Goal: Task Accomplishment & Management: Complete application form

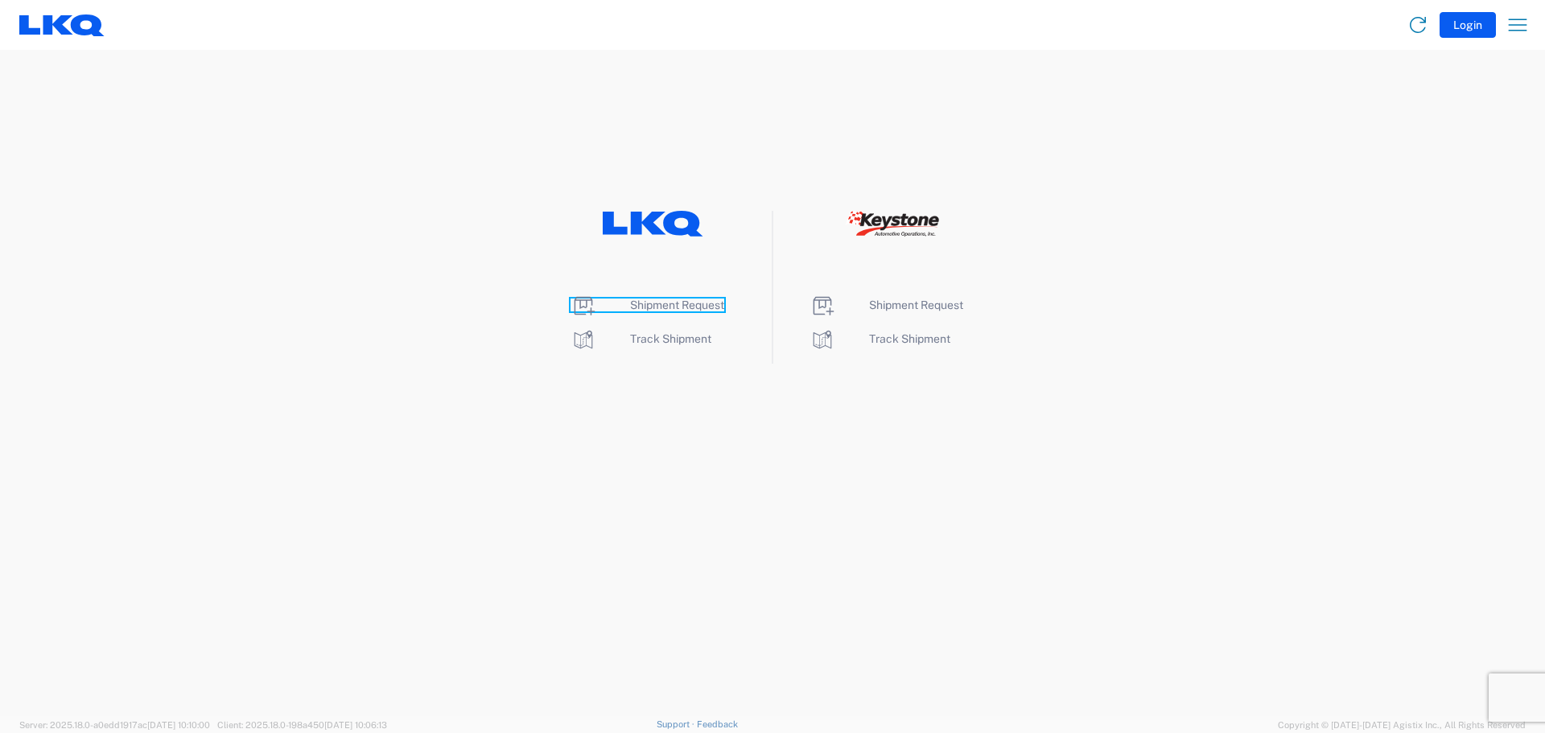
click at [699, 306] on span "Shipment Request" at bounding box center [677, 305] width 94 height 13
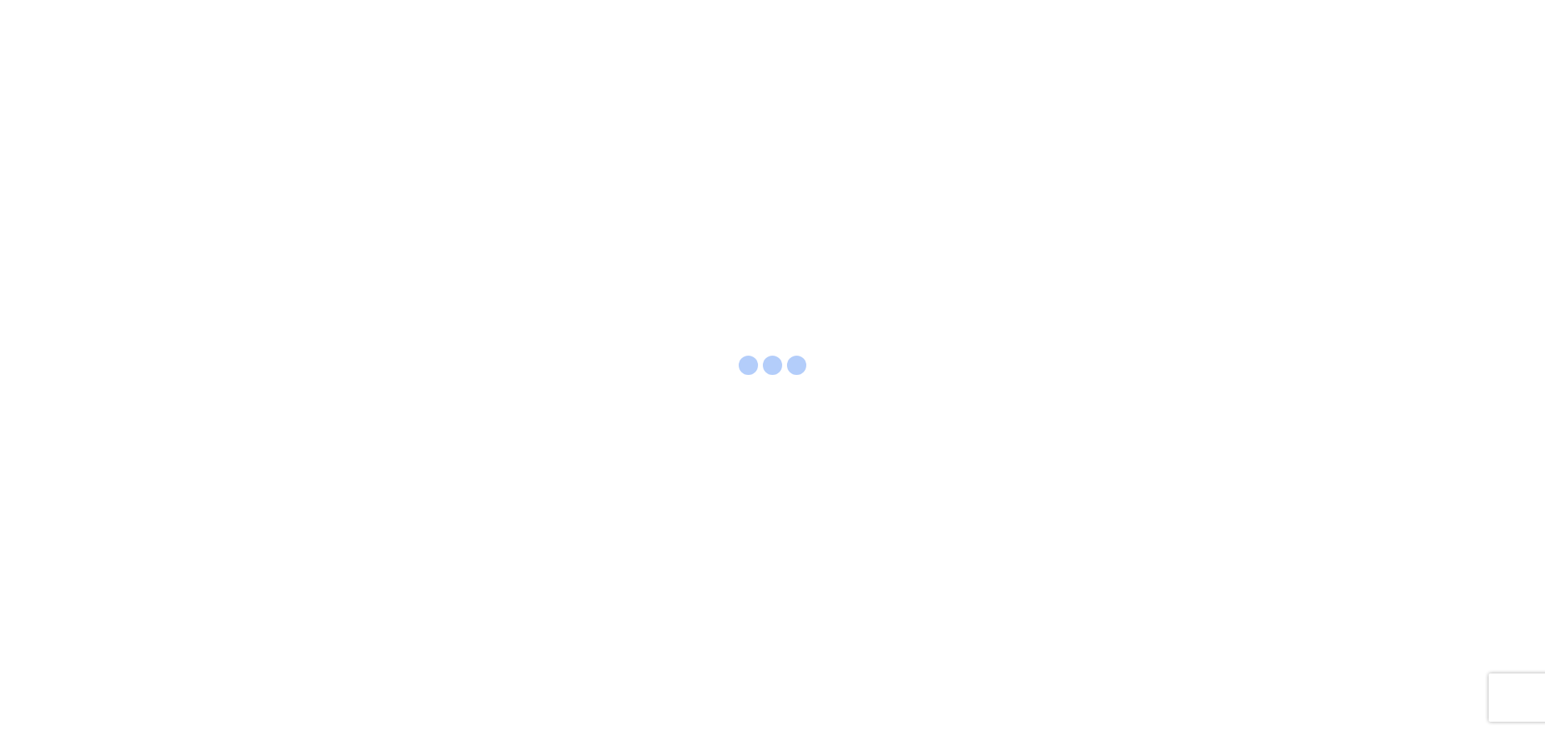
select select "FULL"
select select "LBS"
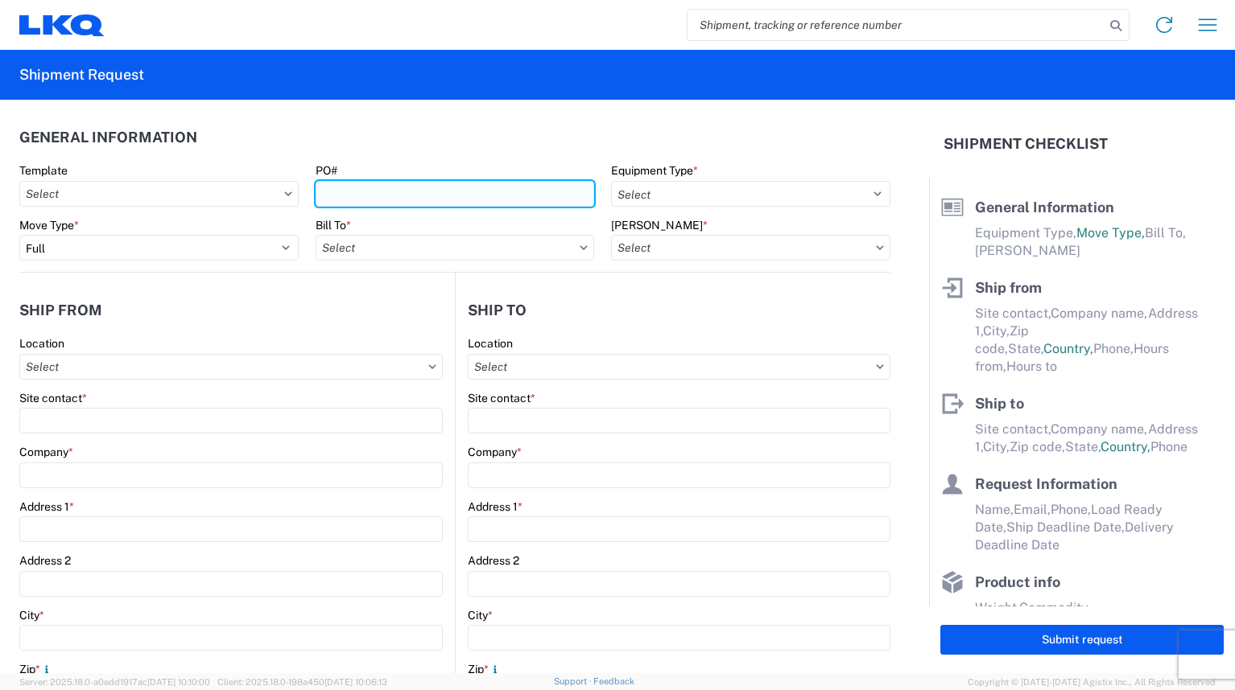
click at [402, 198] on input "PO#" at bounding box center [454, 194] width 279 height 26
type input "A1781492"
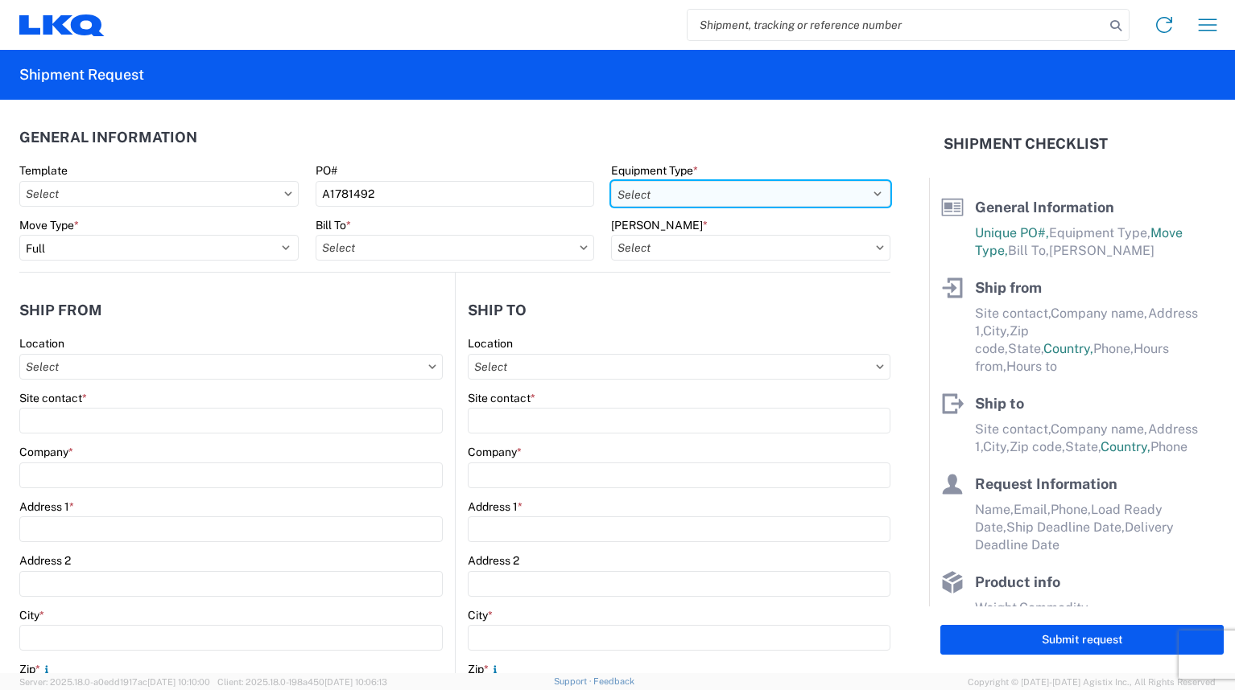
click at [621, 196] on select "Select 53’ Dry Van Flatbed Dropdeck (van) Lowboy (flatbed) Rail" at bounding box center [750, 194] width 279 height 26
select select "STDV"
click at [611, 181] on select "Select 53’ Dry Van Flatbed Dropdeck (van) Lowboy (flatbed) Rail" at bounding box center [750, 194] width 279 height 26
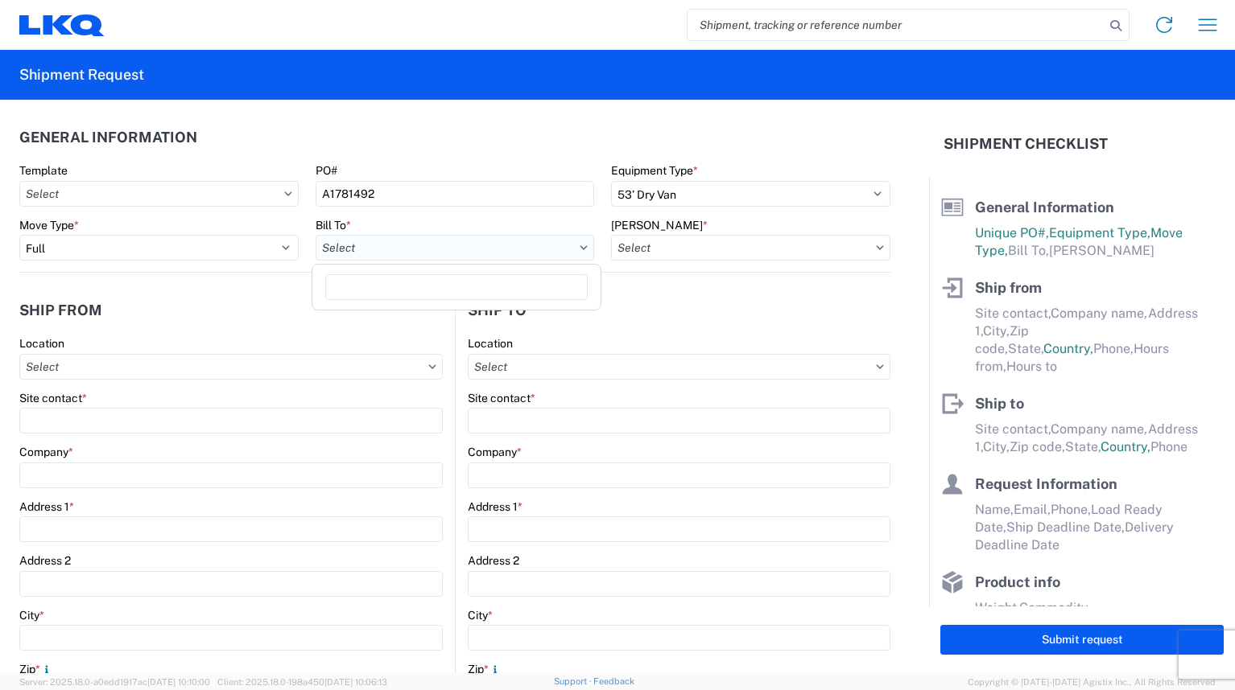
click at [336, 249] on input "Bill To *" at bounding box center [454, 248] width 279 height 26
type input "3121"
click at [349, 316] on div "3121 - [GEOGRAPHIC_DATA] (121)" at bounding box center [456, 320] width 282 height 26
type input "3121 - [GEOGRAPHIC_DATA] (121)"
click at [640, 246] on input "[PERSON_NAME] *" at bounding box center [750, 248] width 279 height 26
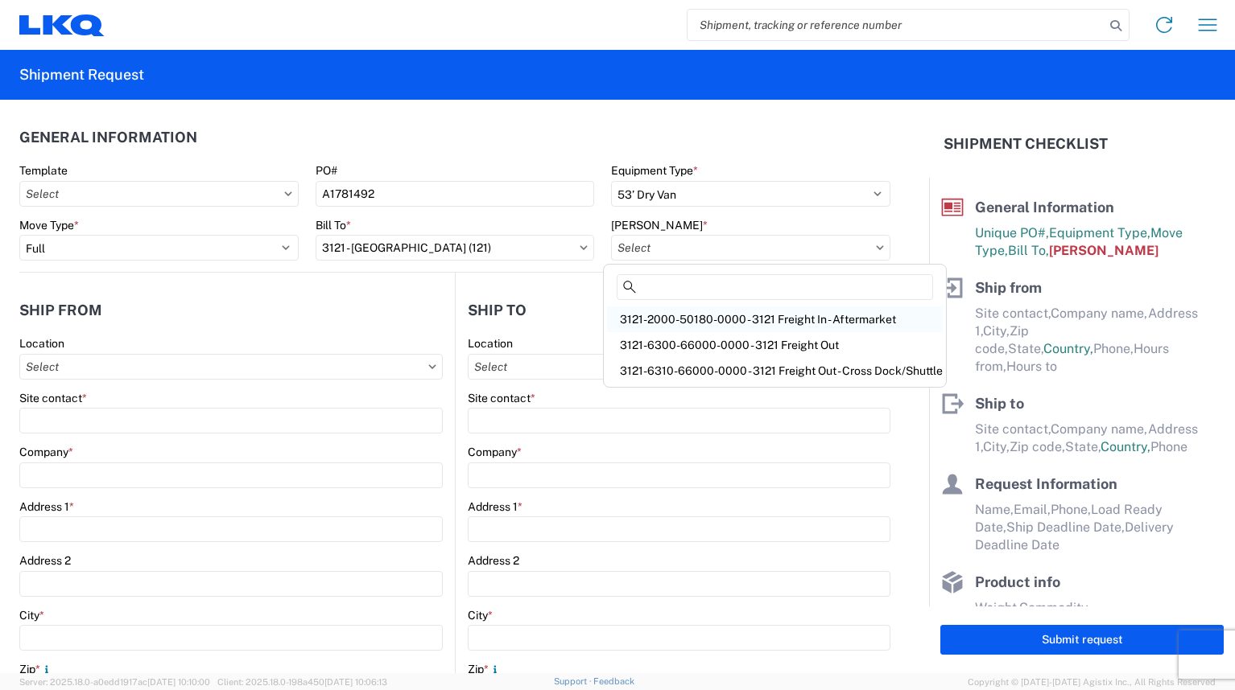
click at [669, 317] on div "3121-2000-50180-0000 - 3121 Freight In - Aftermarket" at bounding box center [775, 320] width 336 height 26
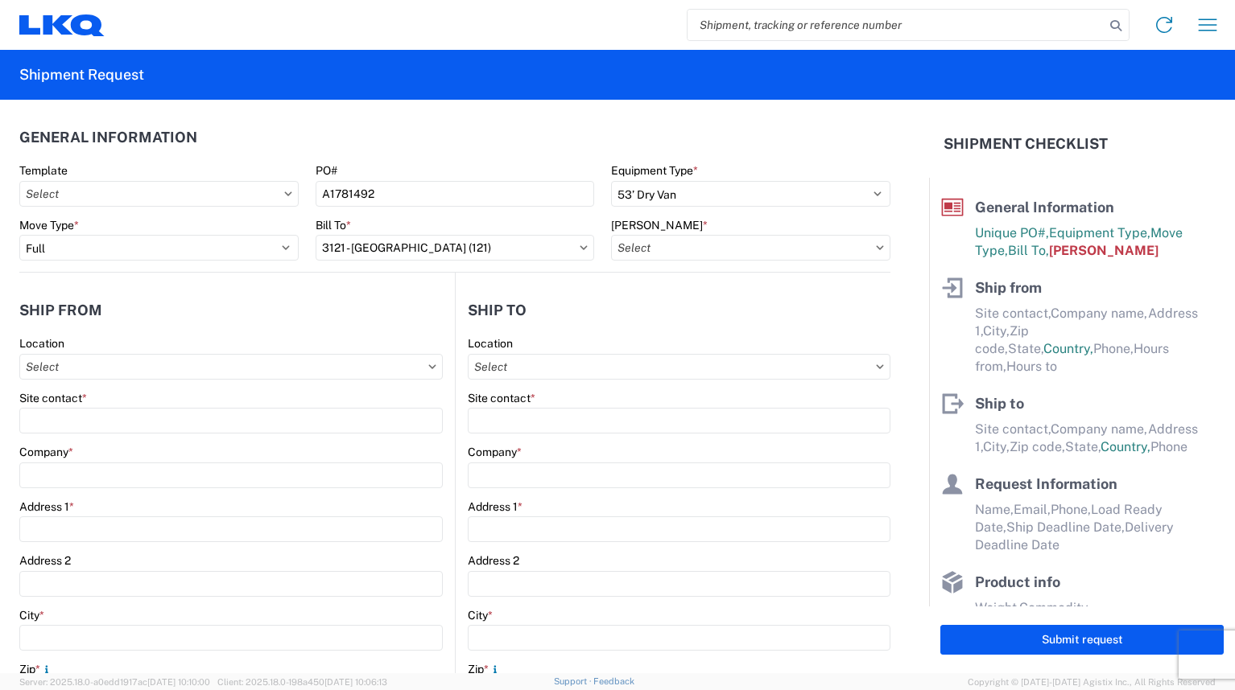
type input "3121-2000-50180-0000 - 3121 Freight In - Aftermarket"
click at [303, 369] on input "Location" at bounding box center [230, 367] width 423 height 26
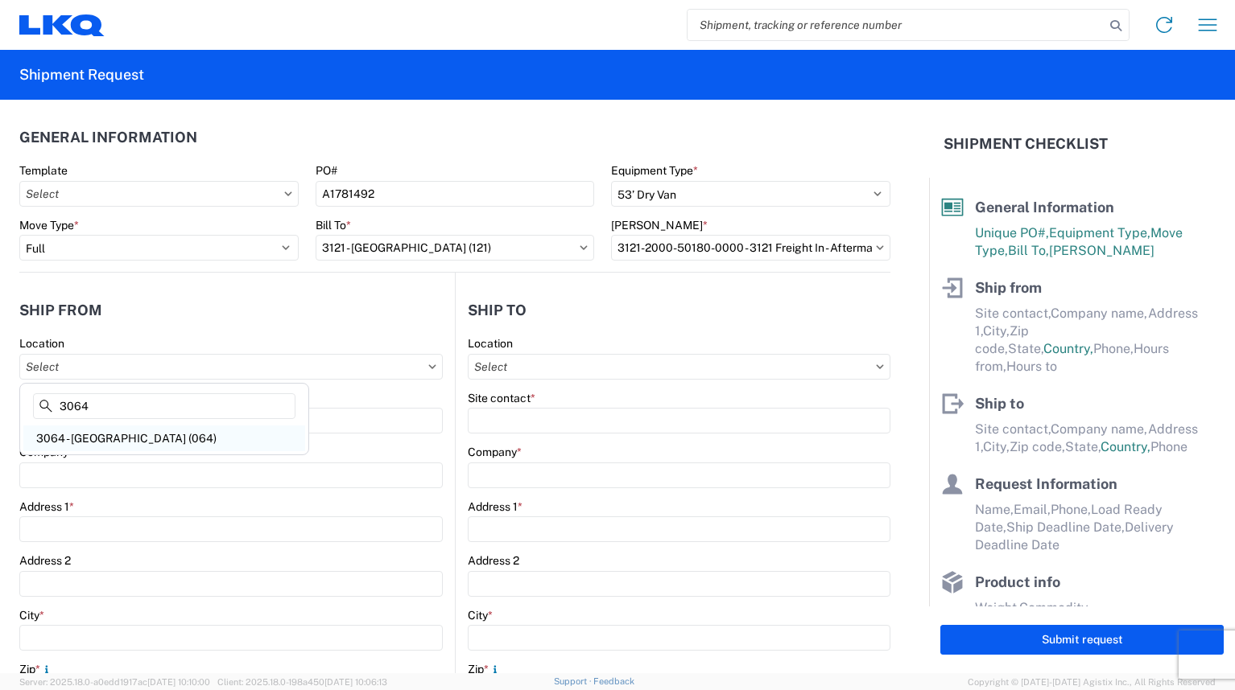
type input "3064"
click at [142, 435] on div "3064 - [GEOGRAPHIC_DATA] (064)" at bounding box center [164, 439] width 282 height 26
type input "3064 - [GEOGRAPHIC_DATA] (064)"
type input "LKQ Corporation"
type input "[STREET_ADDRESS]"
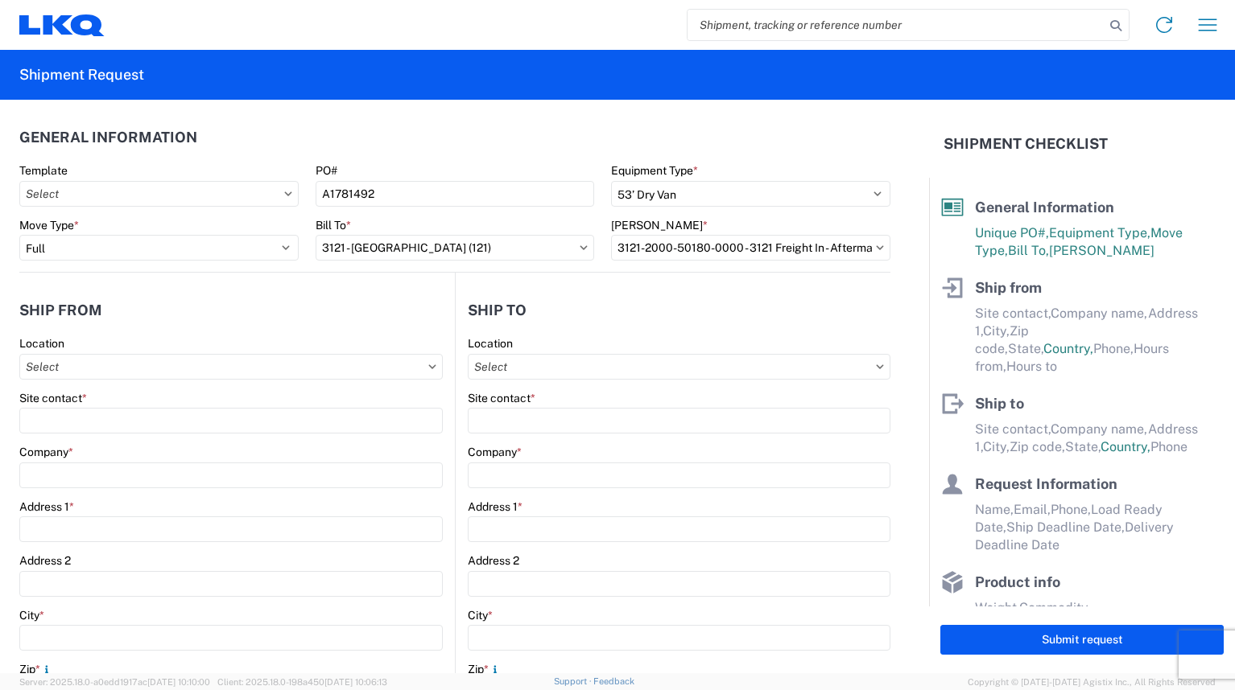
type input "[GEOGRAPHIC_DATA]"
type input "30336"
select select "GA"
select select "US"
type input "[PHONE_NUMBER]"
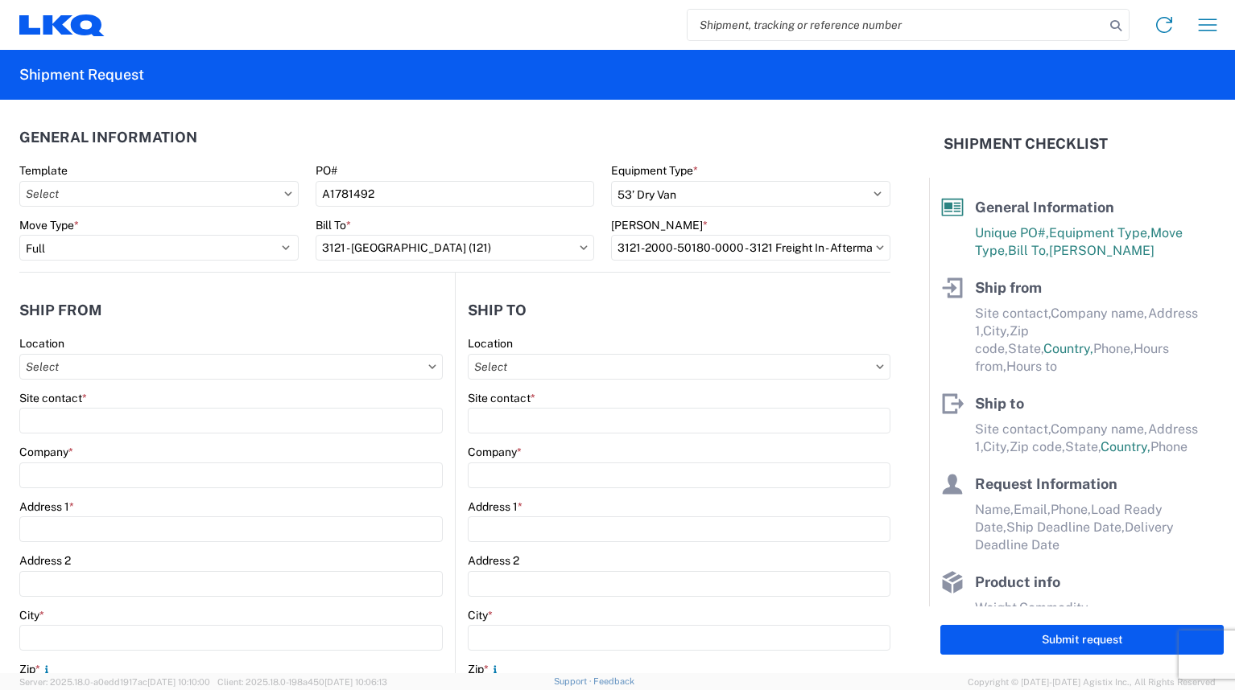
type input "06:00"
type input "17:00"
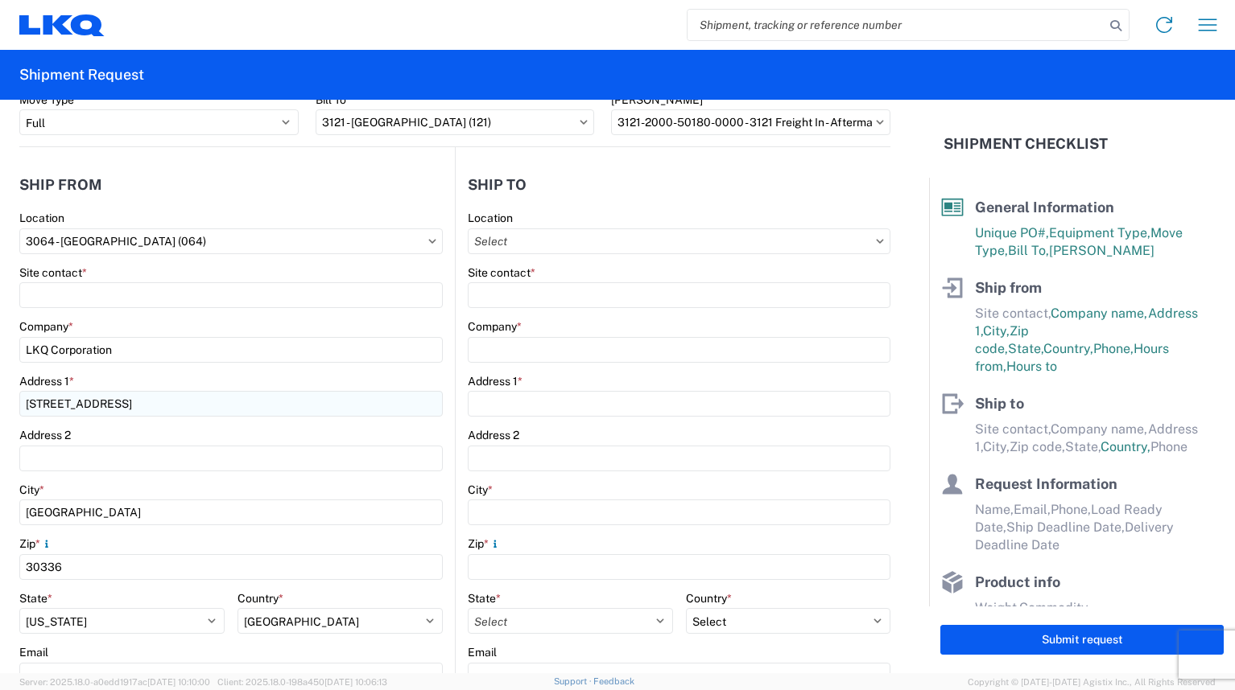
scroll to position [161, 0]
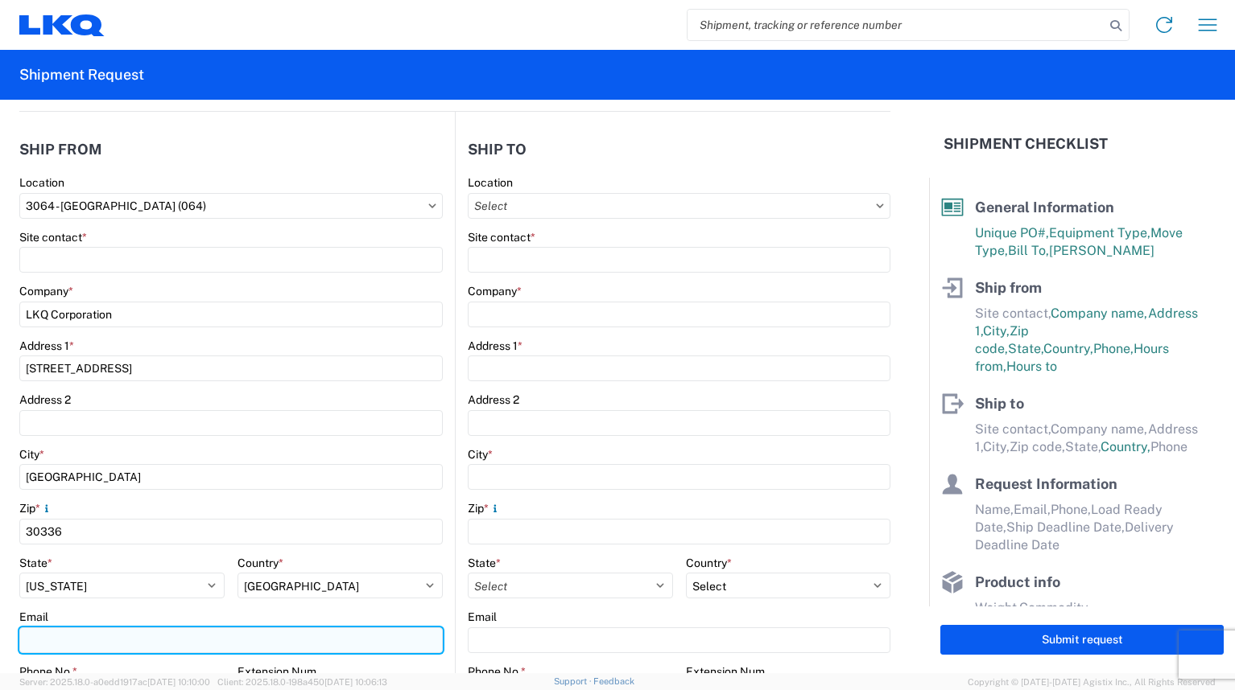
click at [132, 639] on input "Email" at bounding box center [230, 641] width 423 height 26
type input "[EMAIL_ADDRESS][DOMAIN_NAME]"
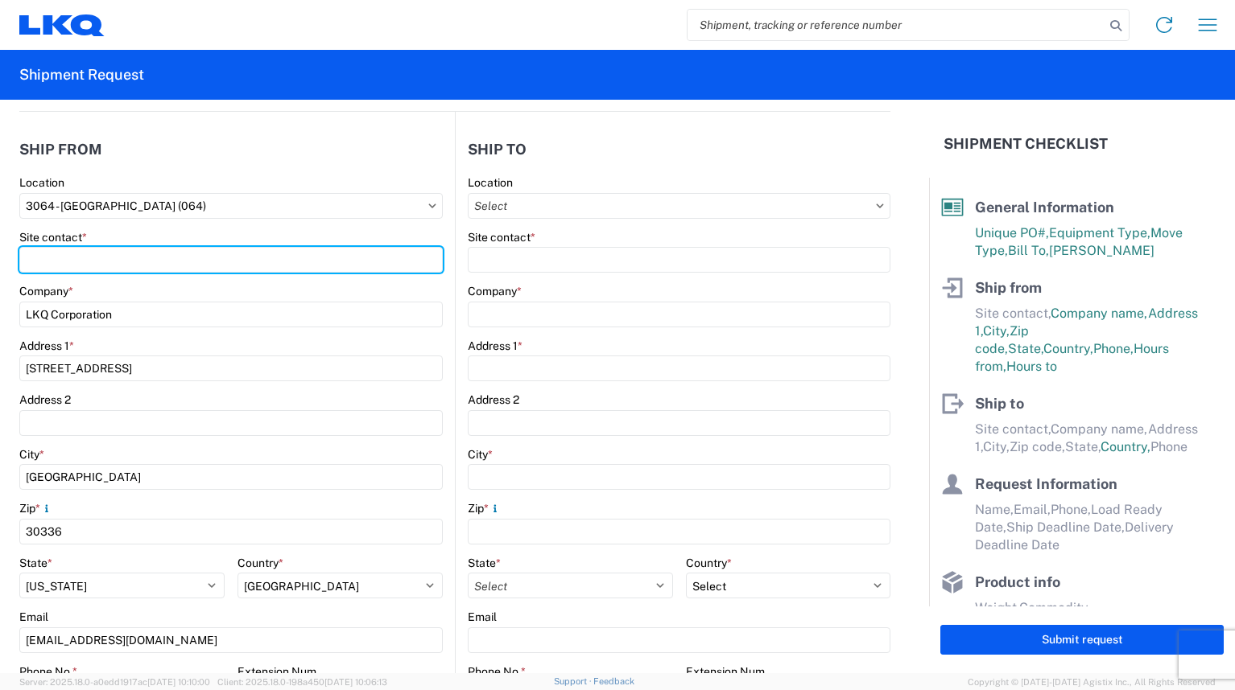
type input "[PERSON_NAME]"
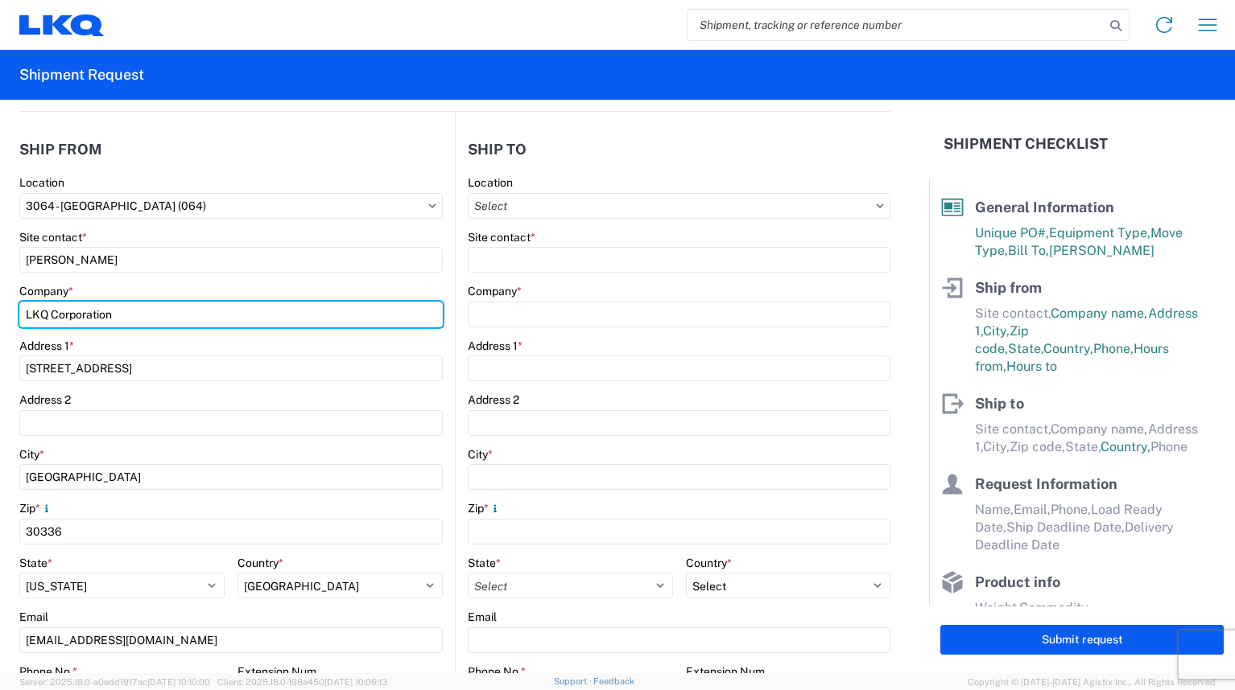
type input "[PERSON_NAME]"
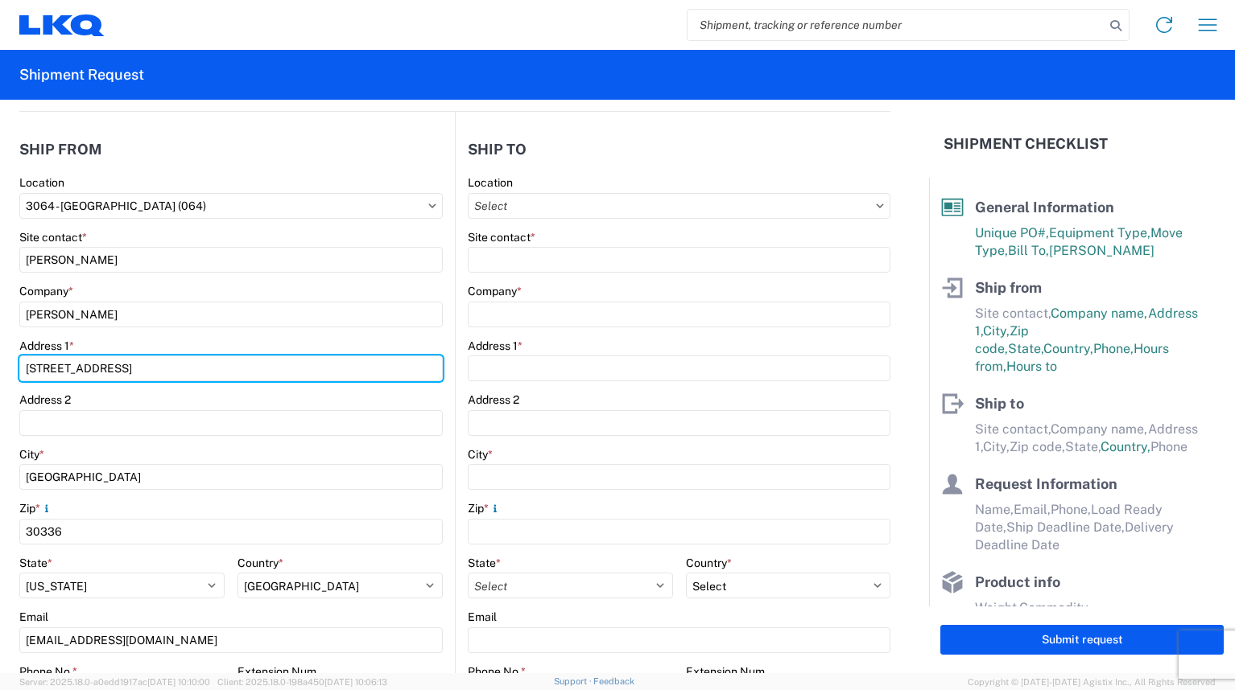
type input "[STREET_ADDRESS]"
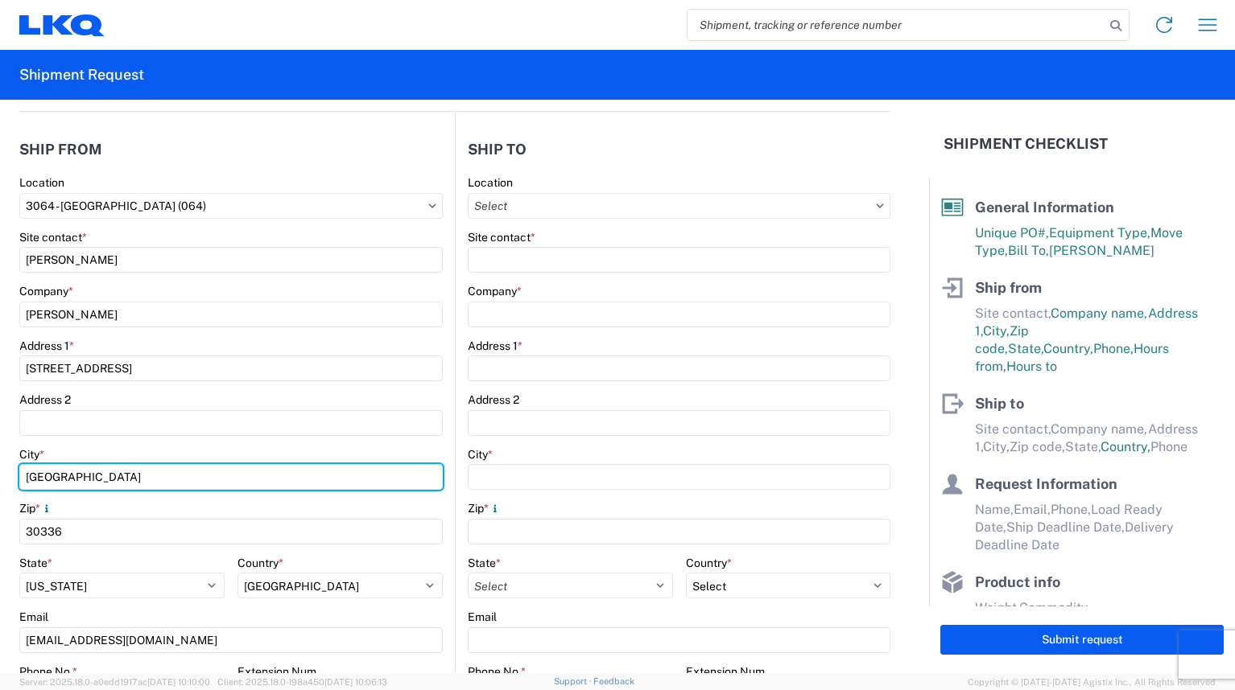
type input "SOUTH [PERSON_NAME]"
type input "4043464007"
drag, startPoint x: 163, startPoint y: 476, endPoint x: 21, endPoint y: 482, distance: 141.8
click at [21, 482] on input "SOUTH [PERSON_NAME]" at bounding box center [230, 477] width 423 height 26
type input "[GEOGRAPHIC_DATA]"
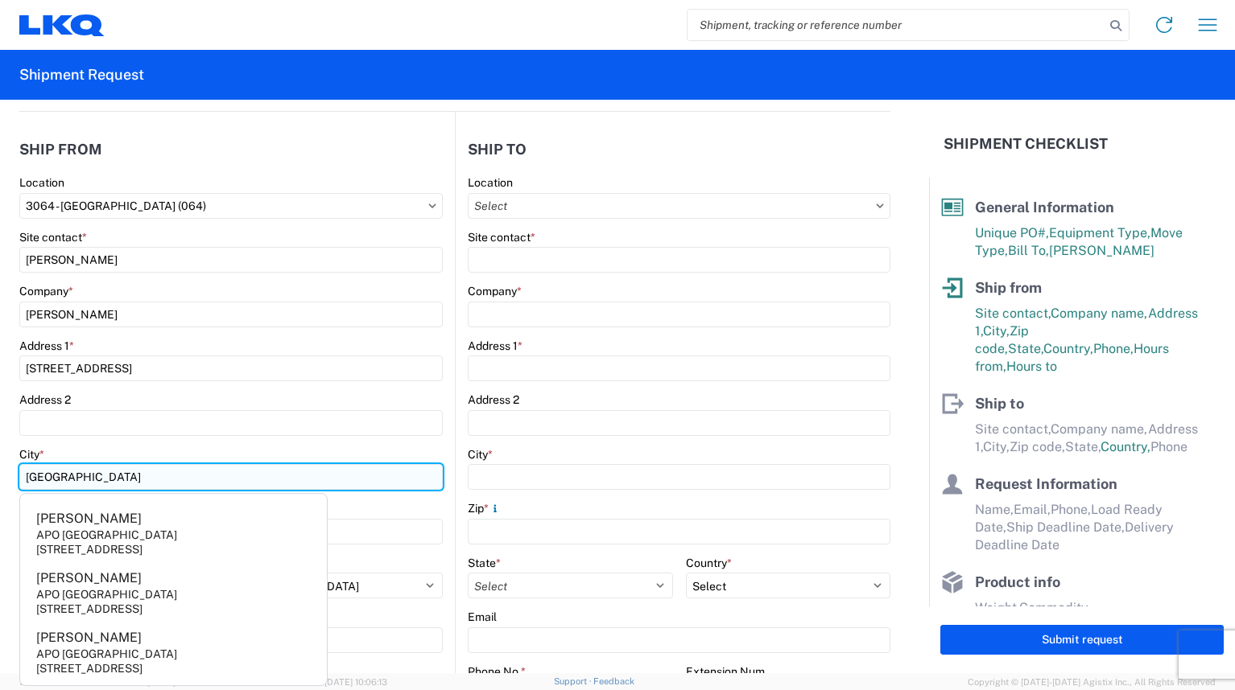
click at [205, 479] on input "[GEOGRAPHIC_DATA]" at bounding box center [230, 477] width 423 height 26
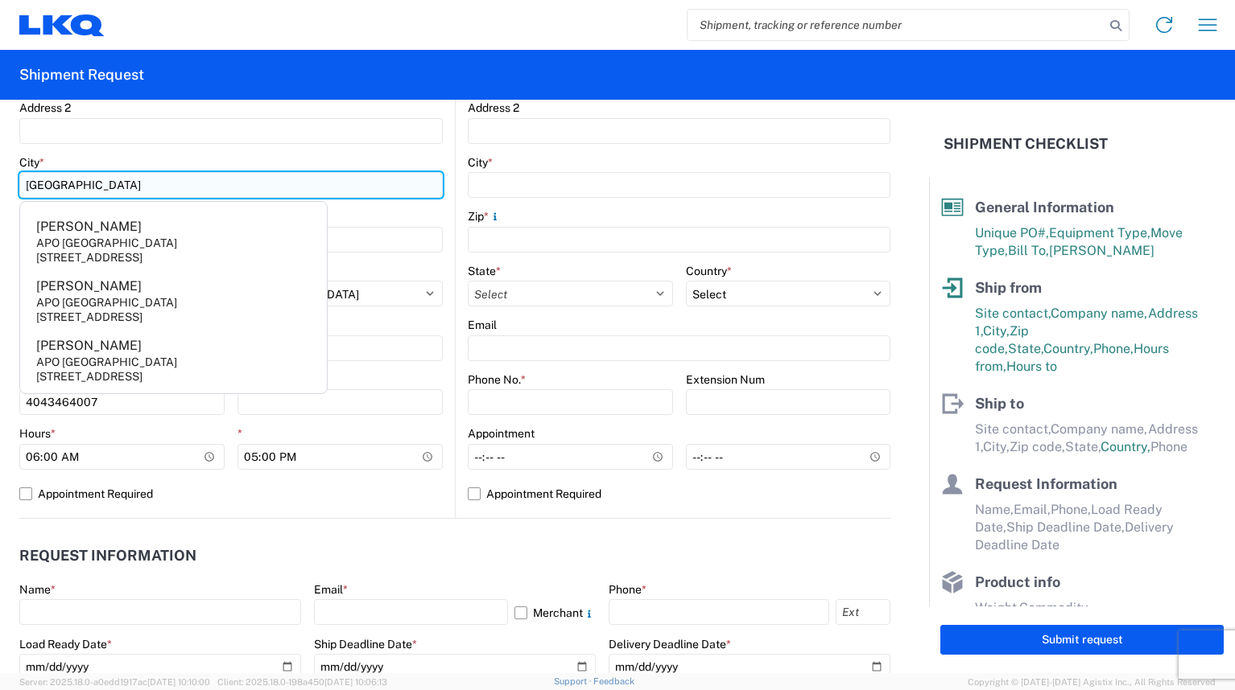
scroll to position [483, 0]
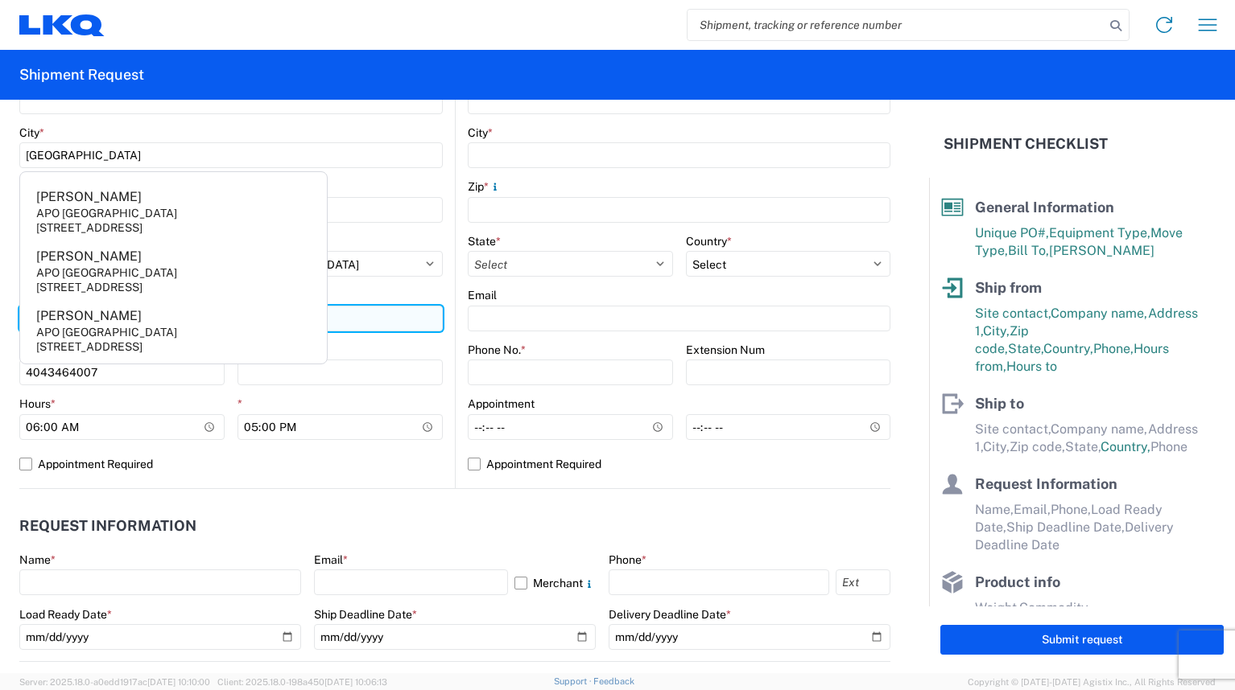
click at [364, 319] on input "[EMAIL_ADDRESS][DOMAIN_NAME]" at bounding box center [230, 319] width 423 height 26
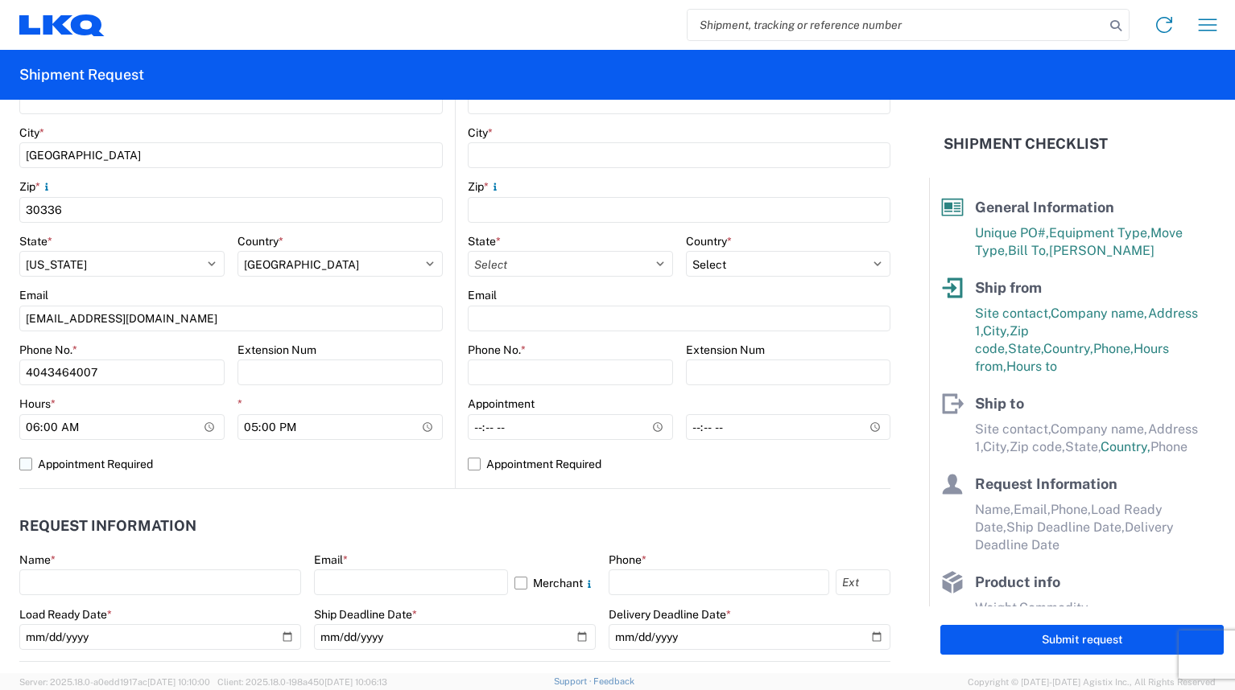
click at [23, 467] on label "Appointment Required" at bounding box center [230, 464] width 423 height 26
click at [0, 0] on input "Appointment Required" at bounding box center [0, 0] width 0 height 0
select select "US"
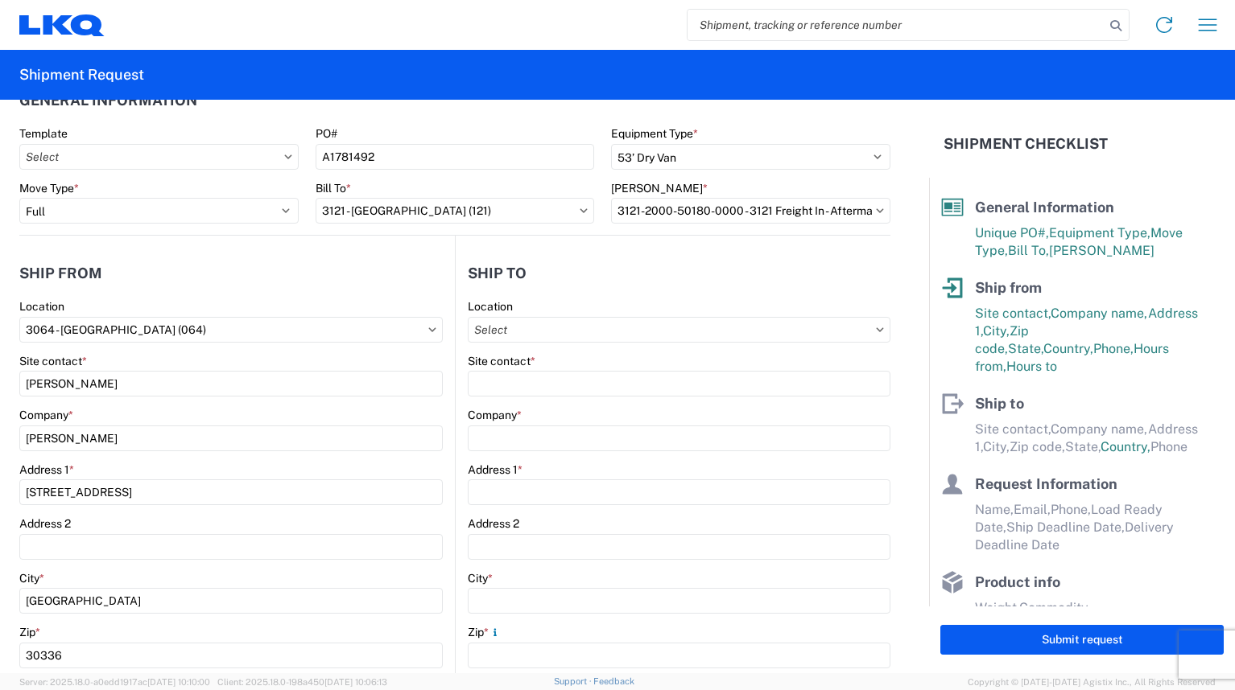
scroll to position [0, 0]
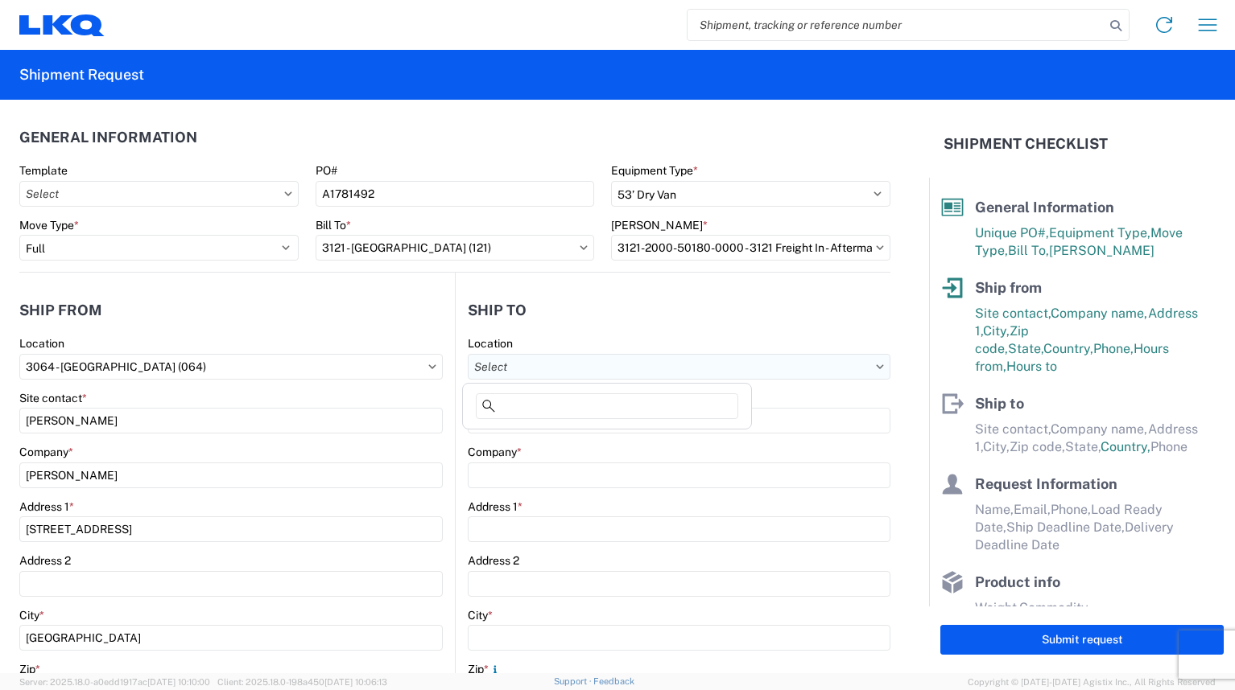
click at [521, 366] on input "Location" at bounding box center [679, 367] width 423 height 26
type input "3121"
click at [532, 435] on div "3121 - [GEOGRAPHIC_DATA] (121)" at bounding box center [607, 439] width 282 height 26
type input "3121 - [GEOGRAPHIC_DATA] (121)"
type input "LKQ Corporation"
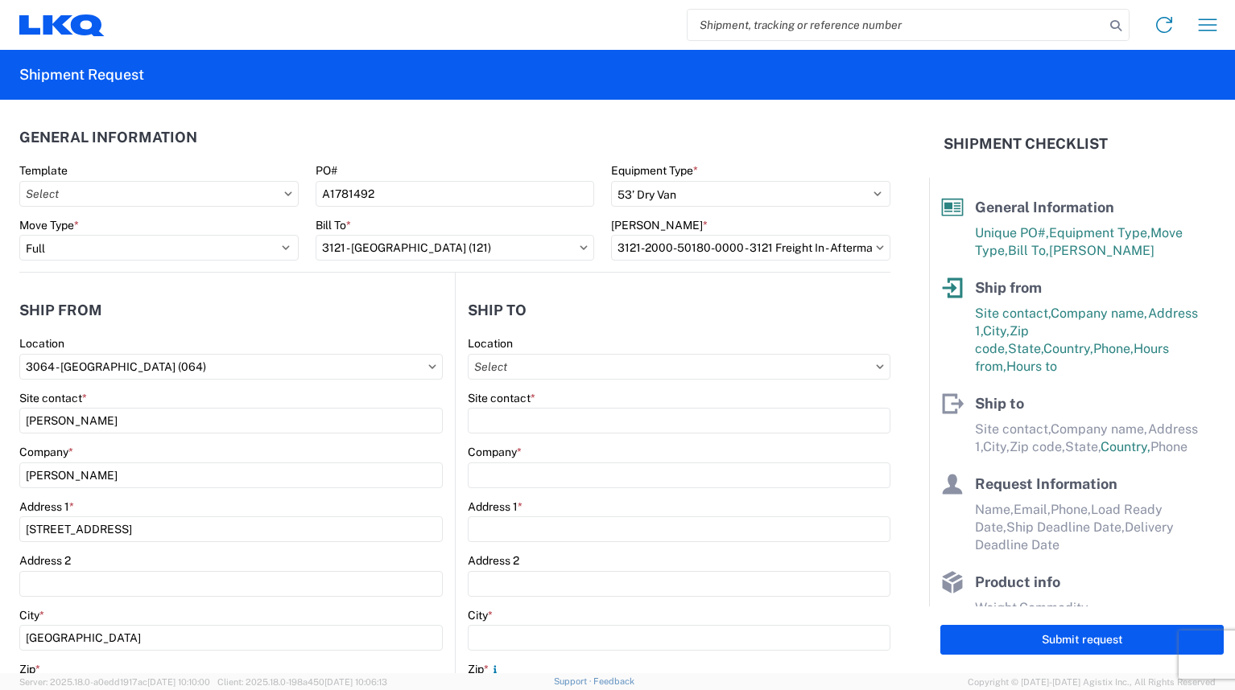
type input "[STREET_ADDRESS]"
type input "[PERSON_NAME]"
type input "55421"
select select "MN"
select select "US"
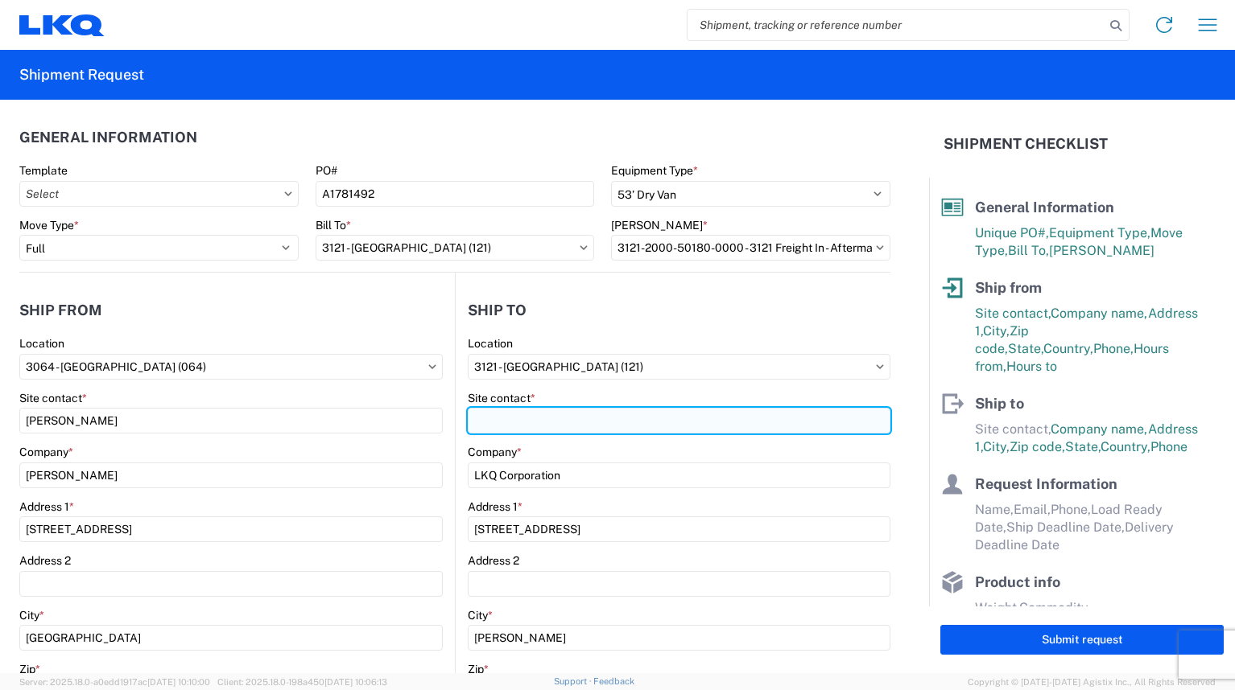
click at [530, 422] on input "Site contact *" at bounding box center [679, 421] width 423 height 26
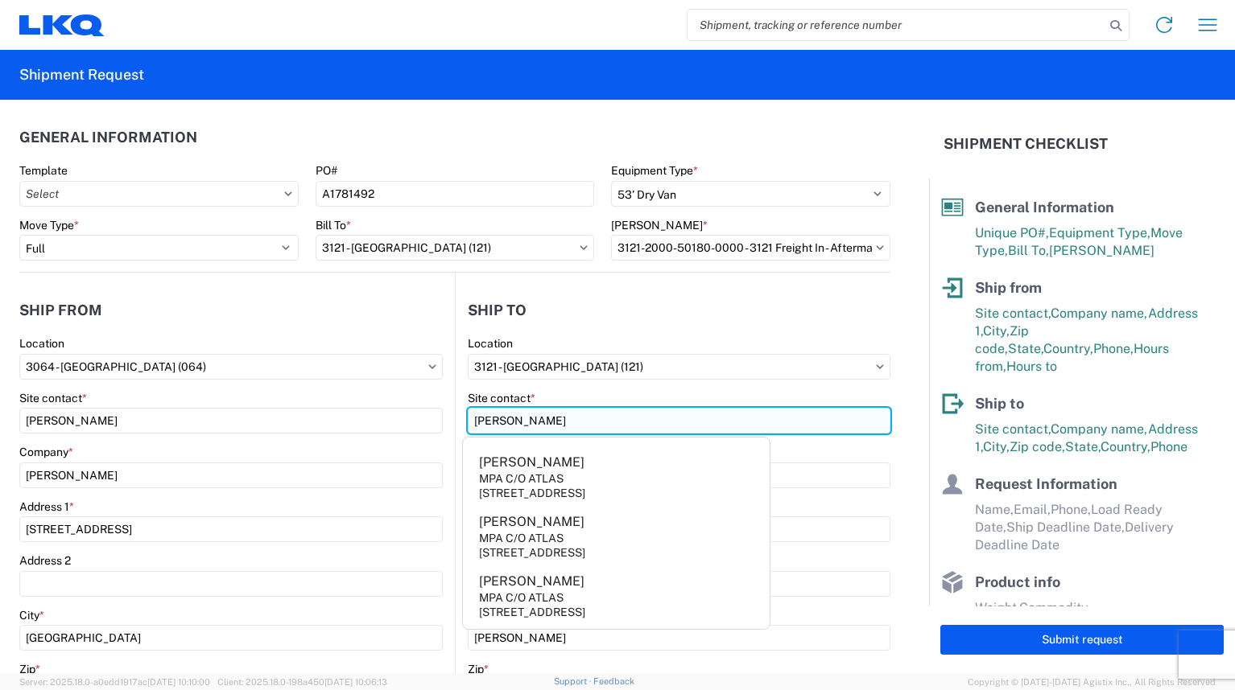
click at [570, 422] on input "[PERSON_NAME]" at bounding box center [679, 421] width 423 height 26
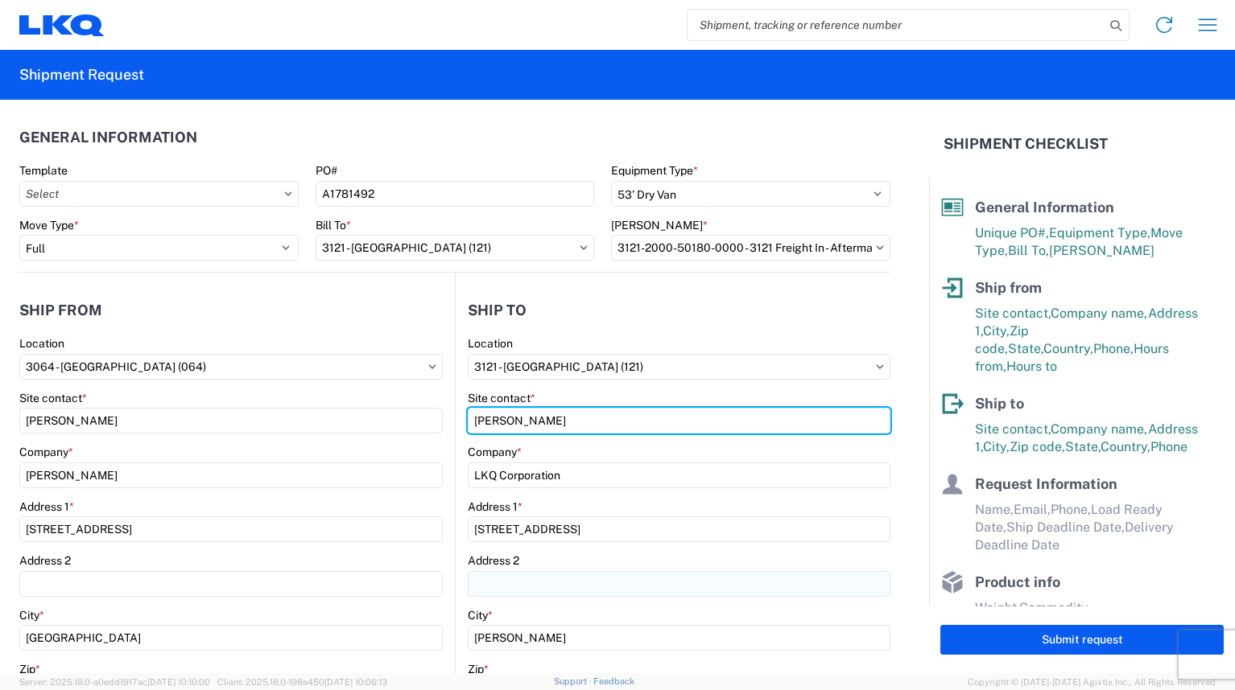
type input "[PERSON_NAME]"
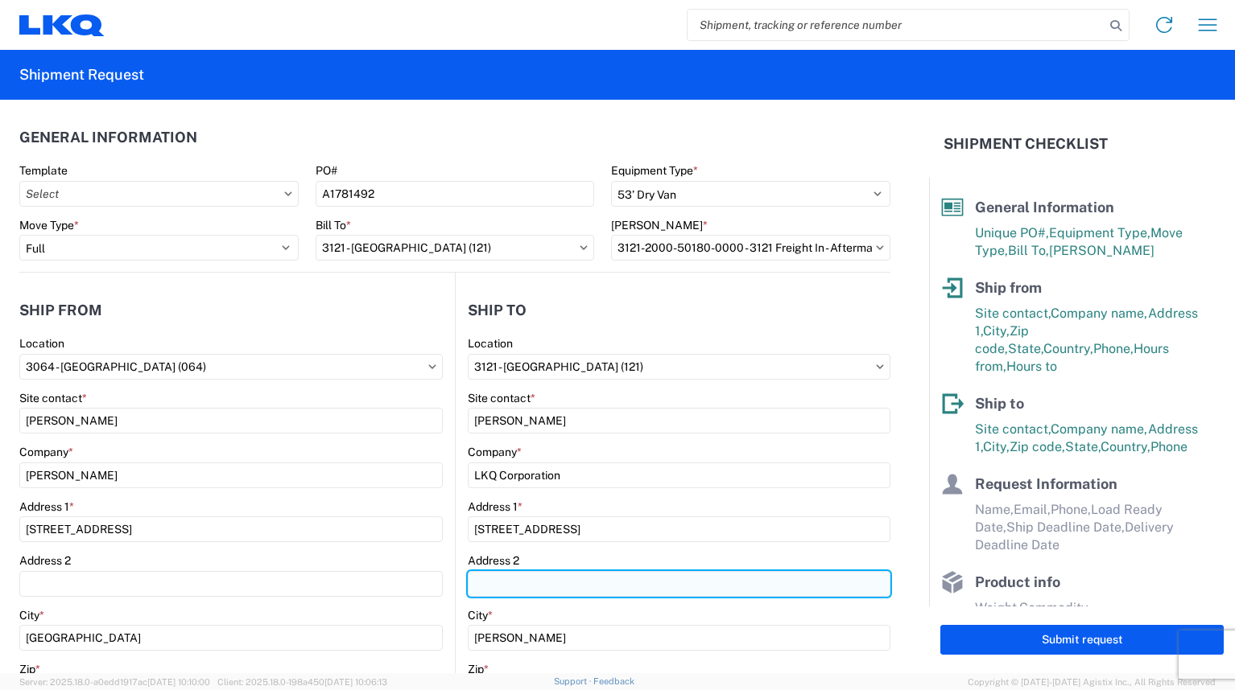
click at [654, 575] on input "Address 2" at bounding box center [679, 584] width 423 height 26
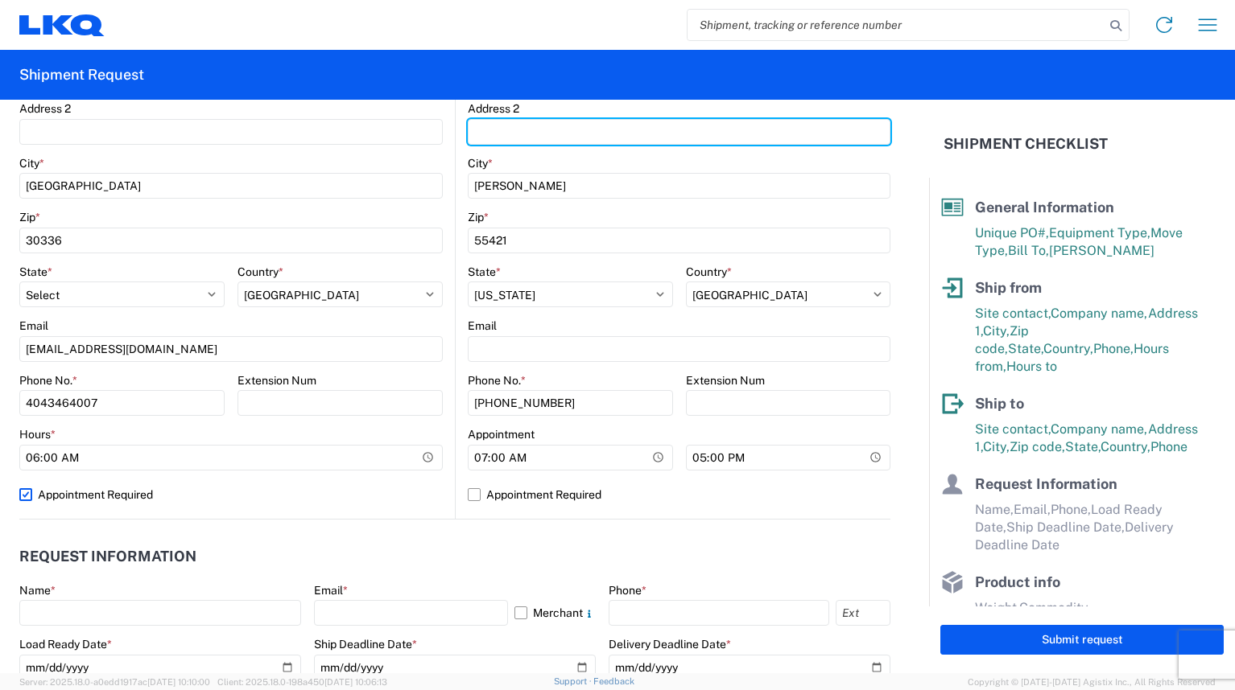
scroll to position [483, 0]
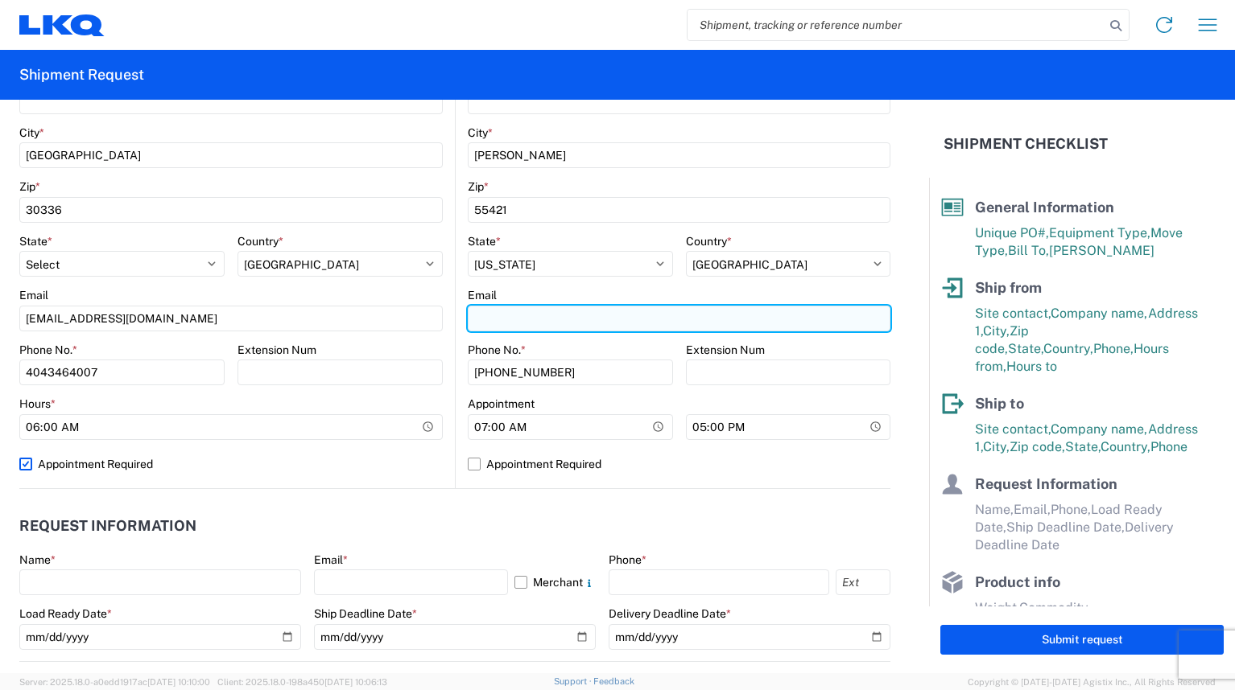
click at [558, 316] on input "Email" at bounding box center [679, 319] width 423 height 26
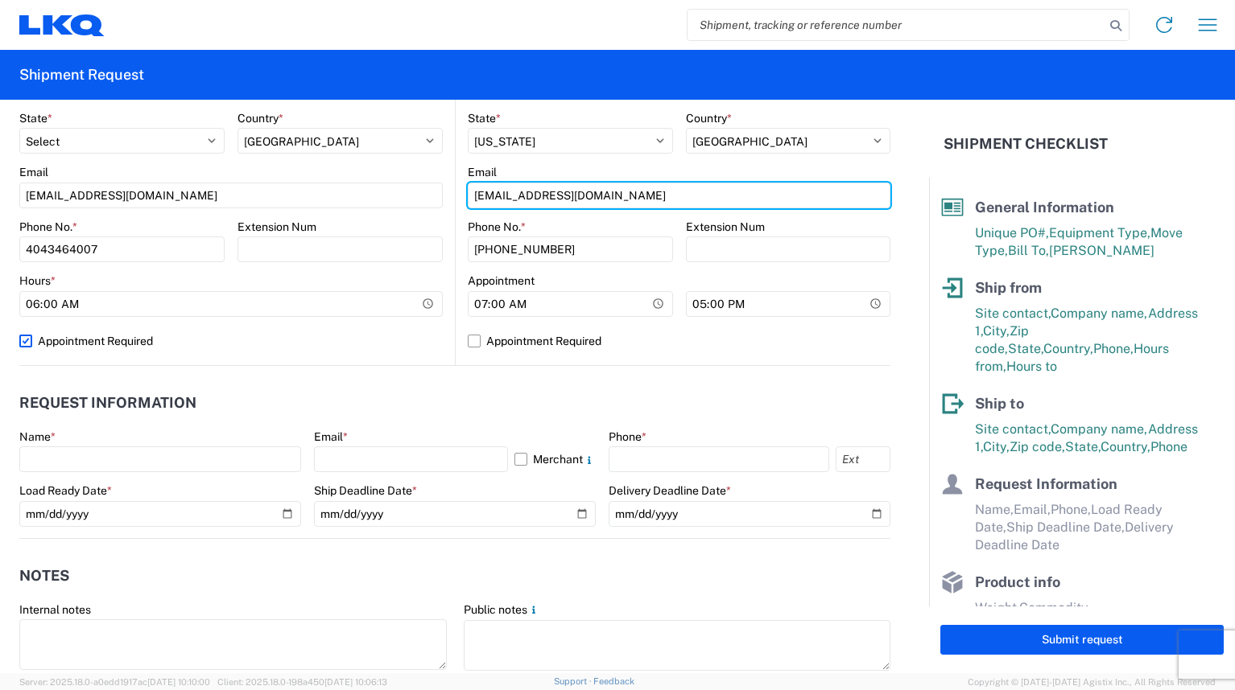
scroll to position [644, 0]
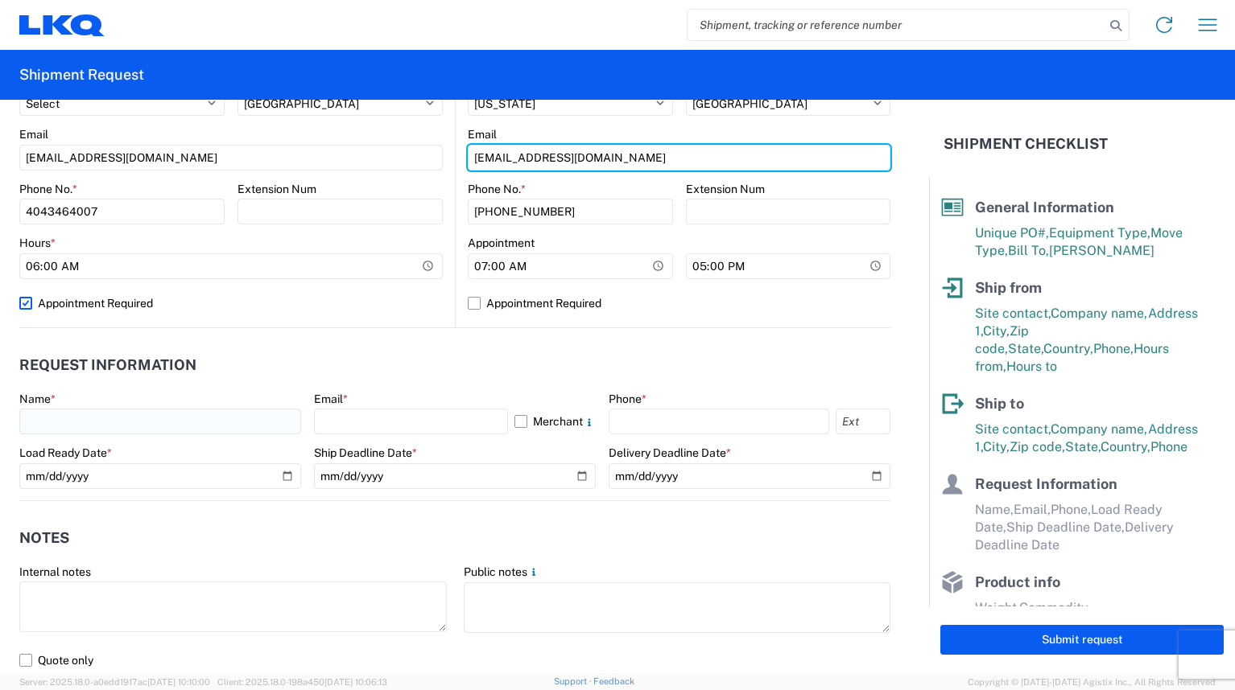
type input "[EMAIL_ADDRESS][DOMAIN_NAME]"
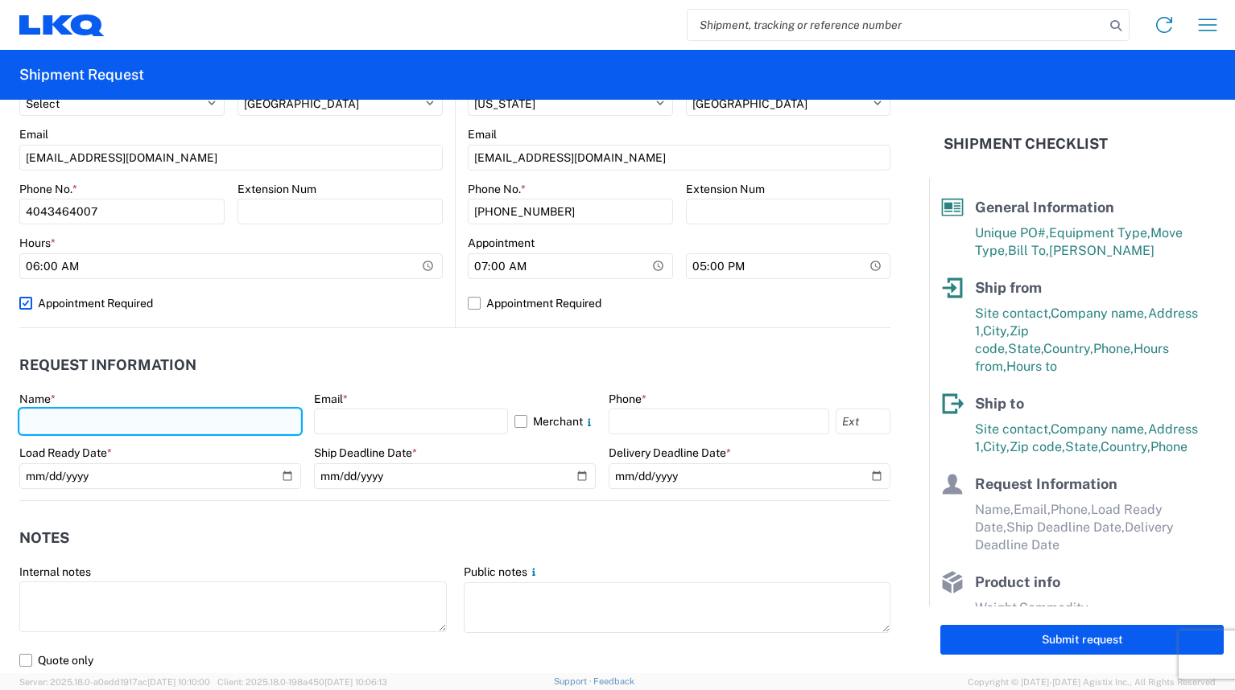
click at [143, 427] on input "text" at bounding box center [160, 422] width 282 height 26
type input "[PERSON_NAME]"
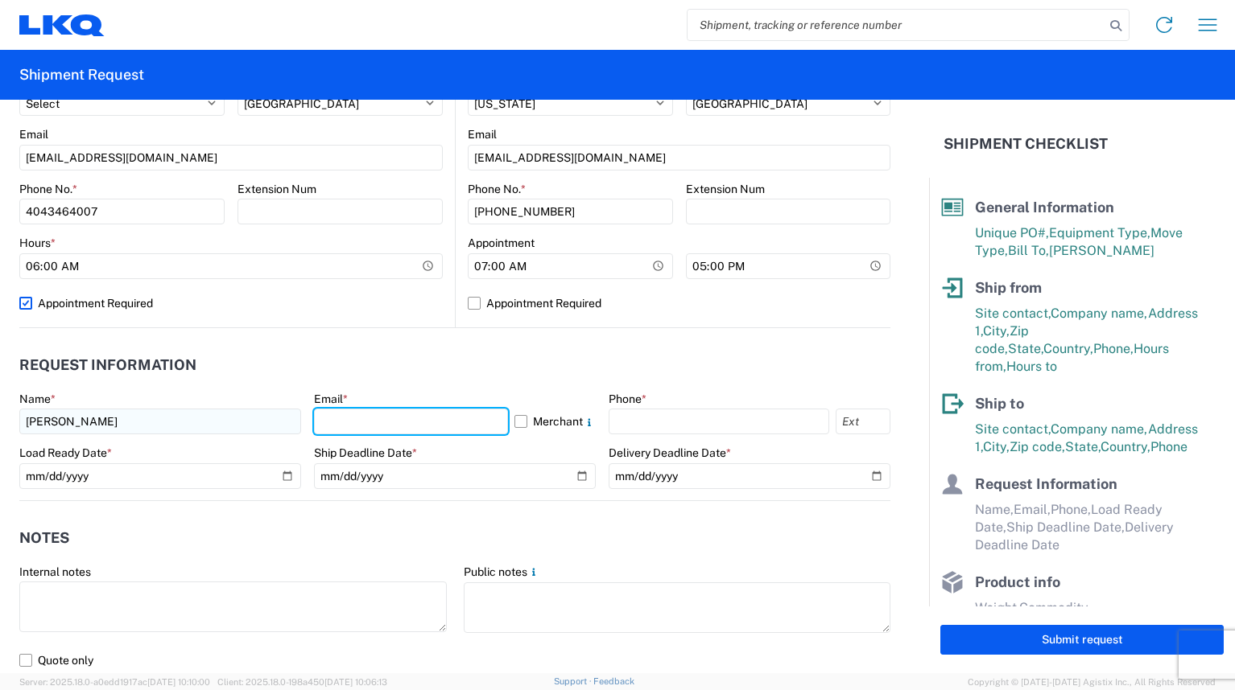
type input "[EMAIL_ADDRESS][DOMAIN_NAME]"
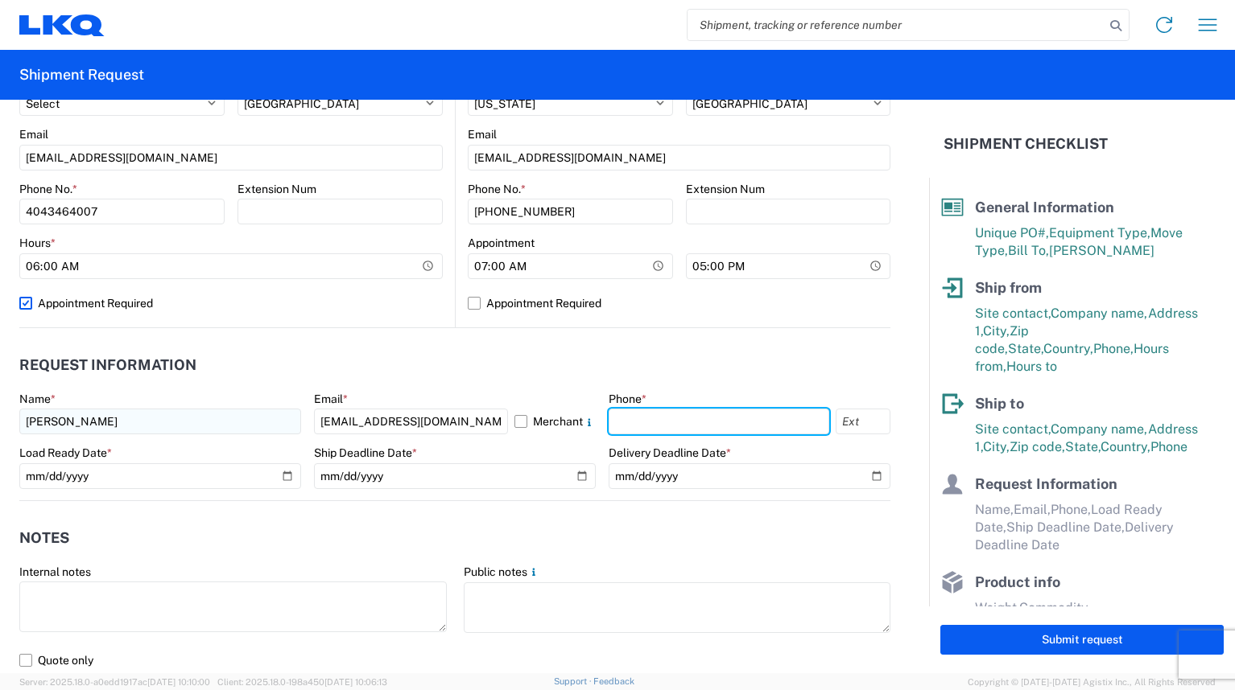
type input "4043464007"
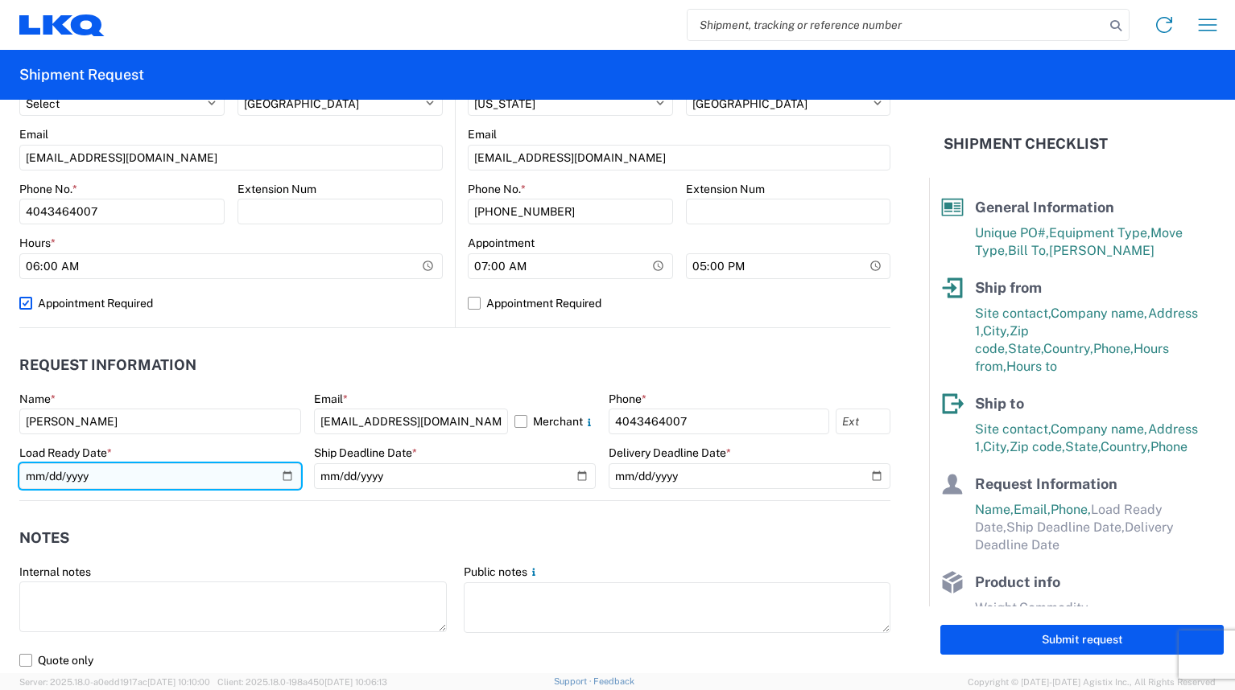
click at [280, 475] on input "date" at bounding box center [160, 477] width 282 height 26
type input "[DATE]"
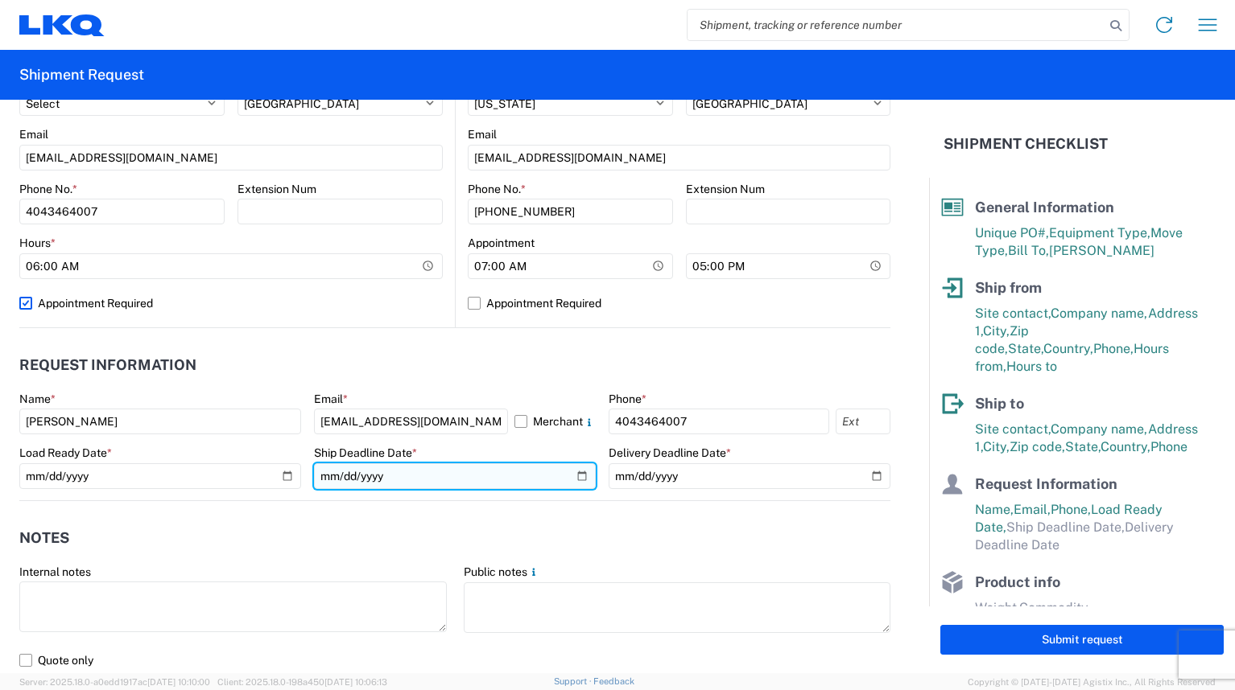
click at [571, 476] on input "date" at bounding box center [455, 477] width 282 height 26
type input "[DATE]"
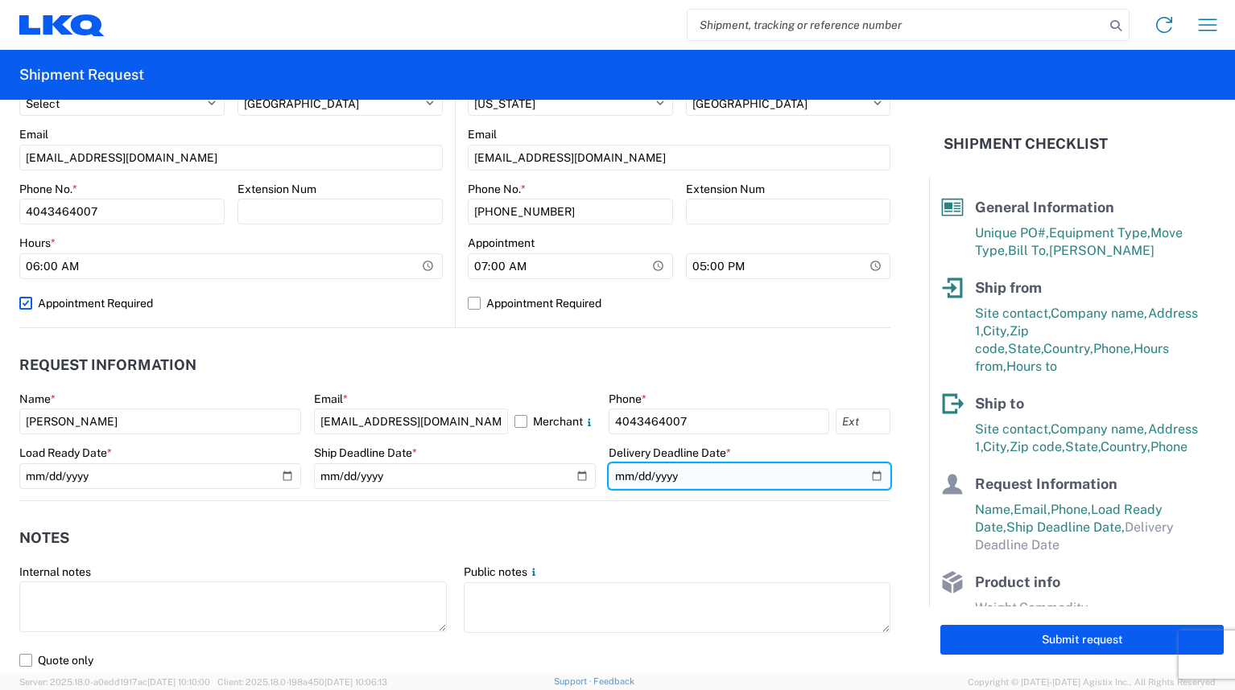
click at [860, 476] on input "date" at bounding box center [749, 477] width 282 height 26
type input "[DATE]"
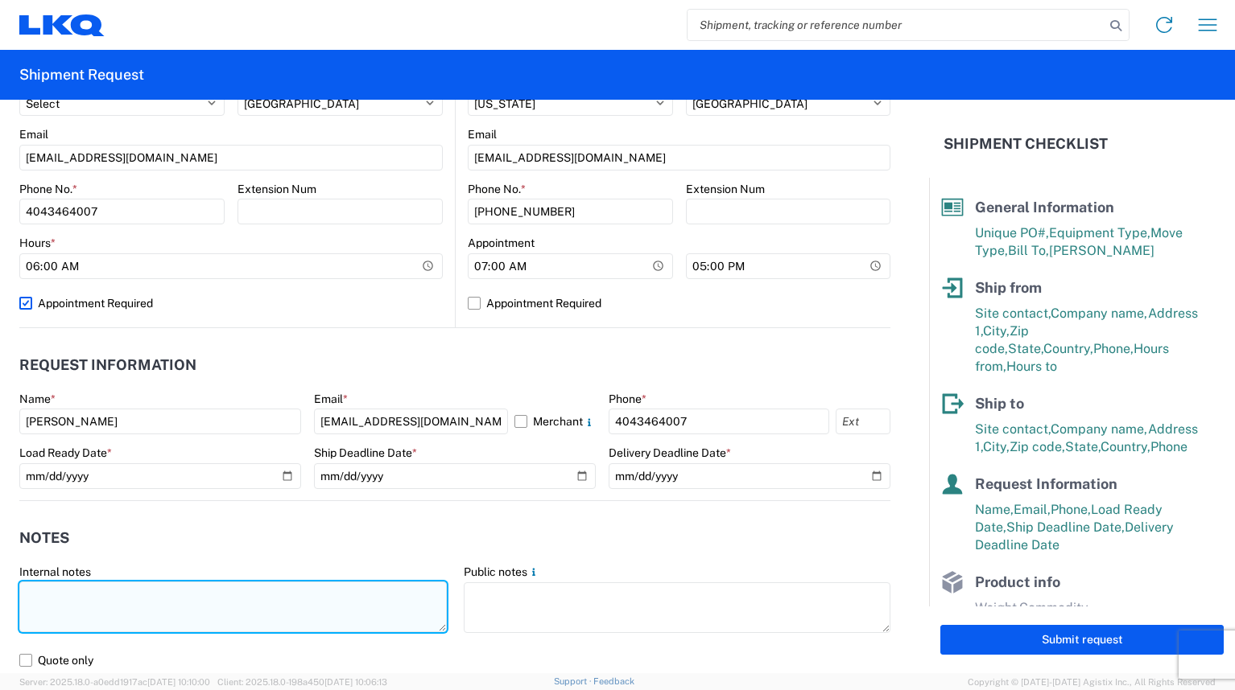
click at [179, 590] on textarea at bounding box center [232, 607] width 427 height 51
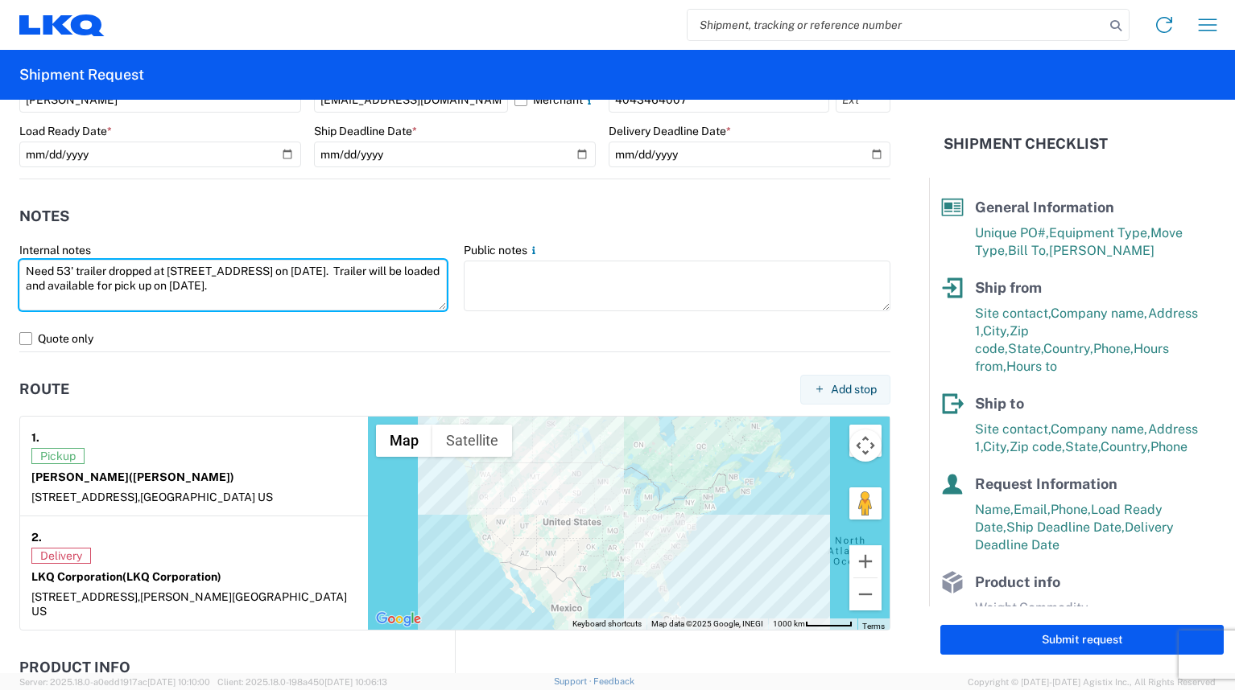
scroll to position [1127, 0]
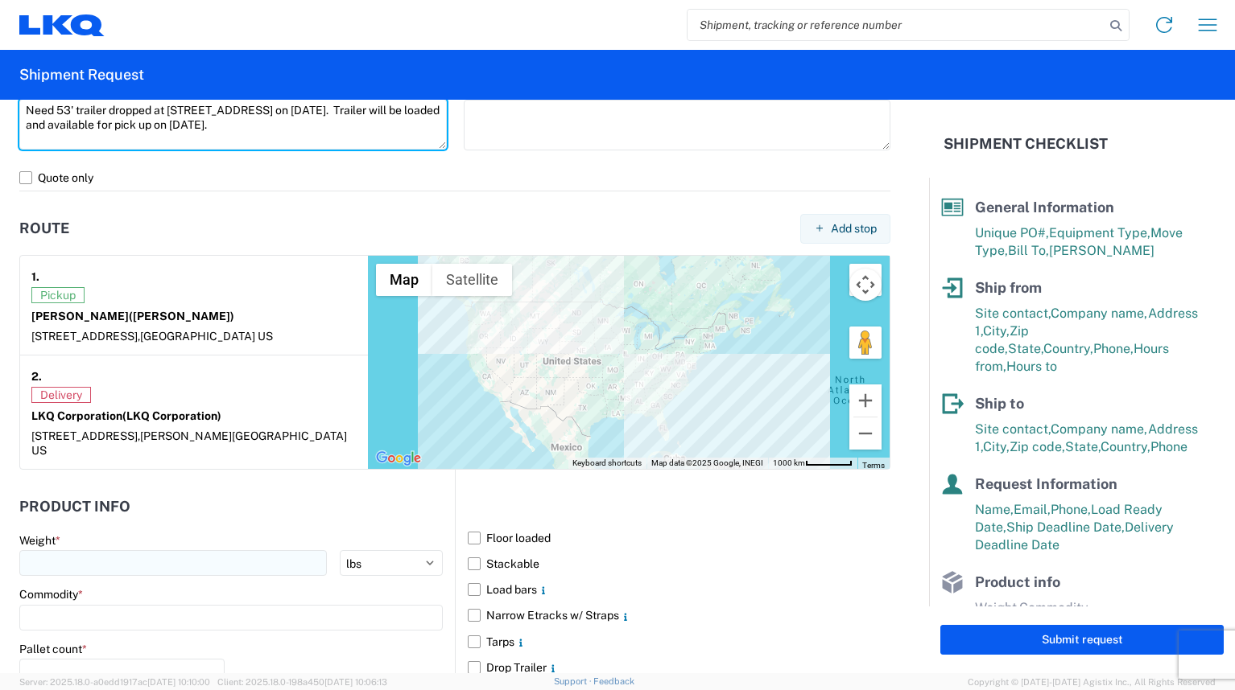
type textarea "Need 53' trailer dropped at [STREET_ADDRESS] on [DATE]. Trailer will be loaded …"
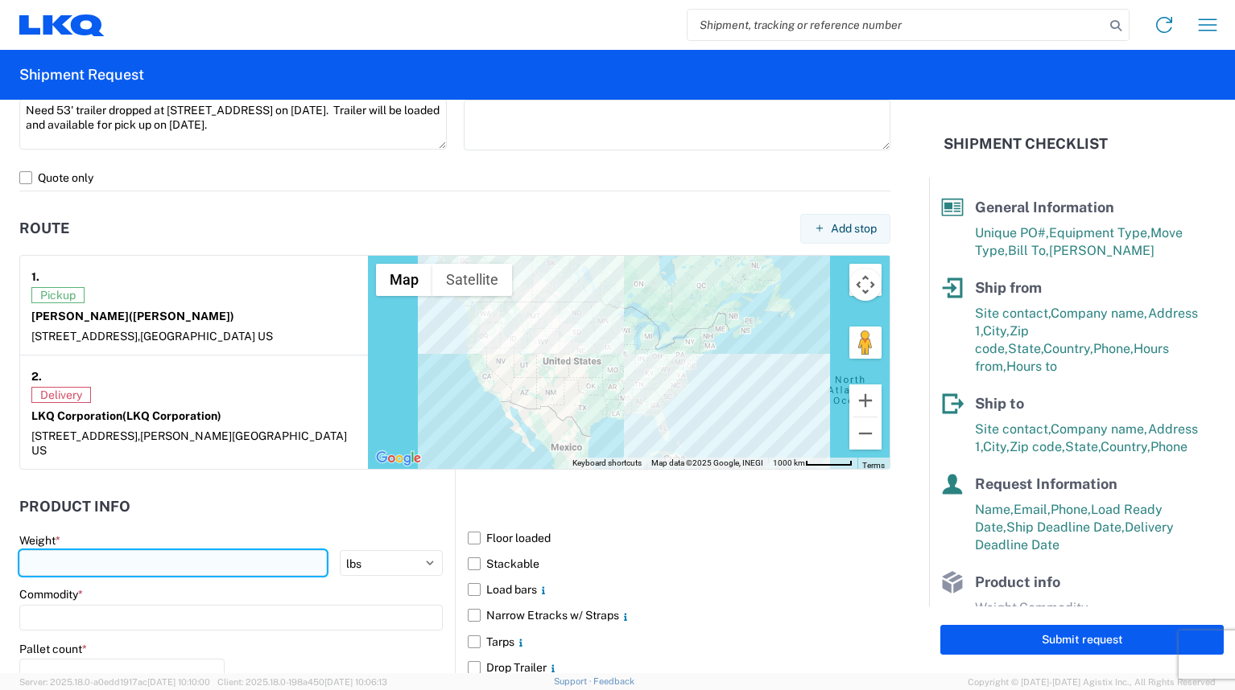
click at [205, 553] on input "number" at bounding box center [172, 563] width 307 height 26
type input "14000"
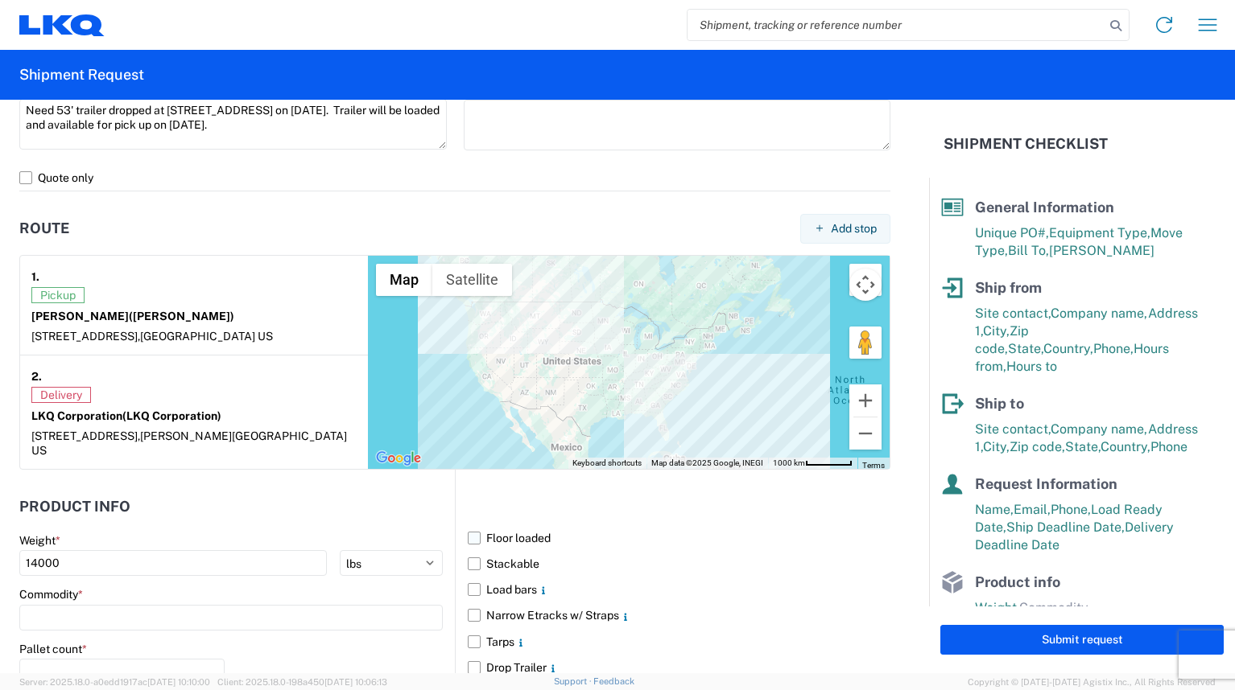
click at [468, 526] on label "Floor loaded" at bounding box center [679, 539] width 423 height 26
click at [0, 0] on input "Floor loaded" at bounding box center [0, 0] width 0 height 0
click at [326, 605] on input at bounding box center [230, 618] width 423 height 26
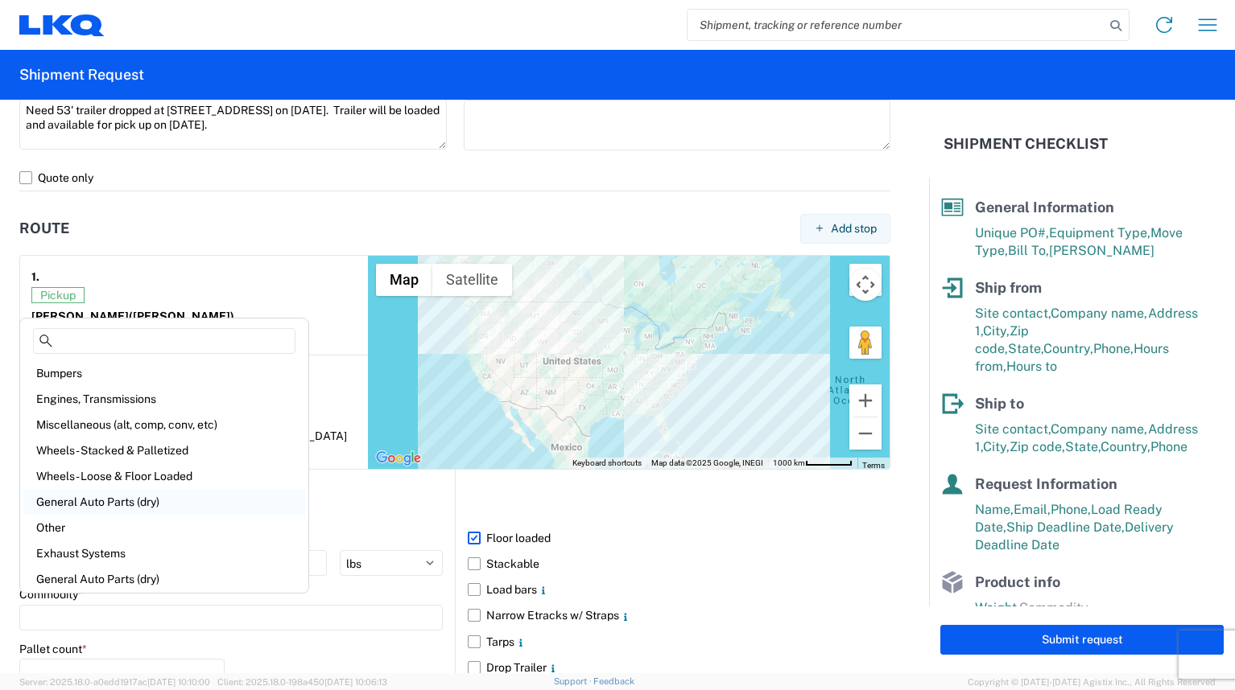
click at [155, 508] on div "General Auto Parts (dry)" at bounding box center [164, 502] width 282 height 26
type input "General Auto Parts (dry)"
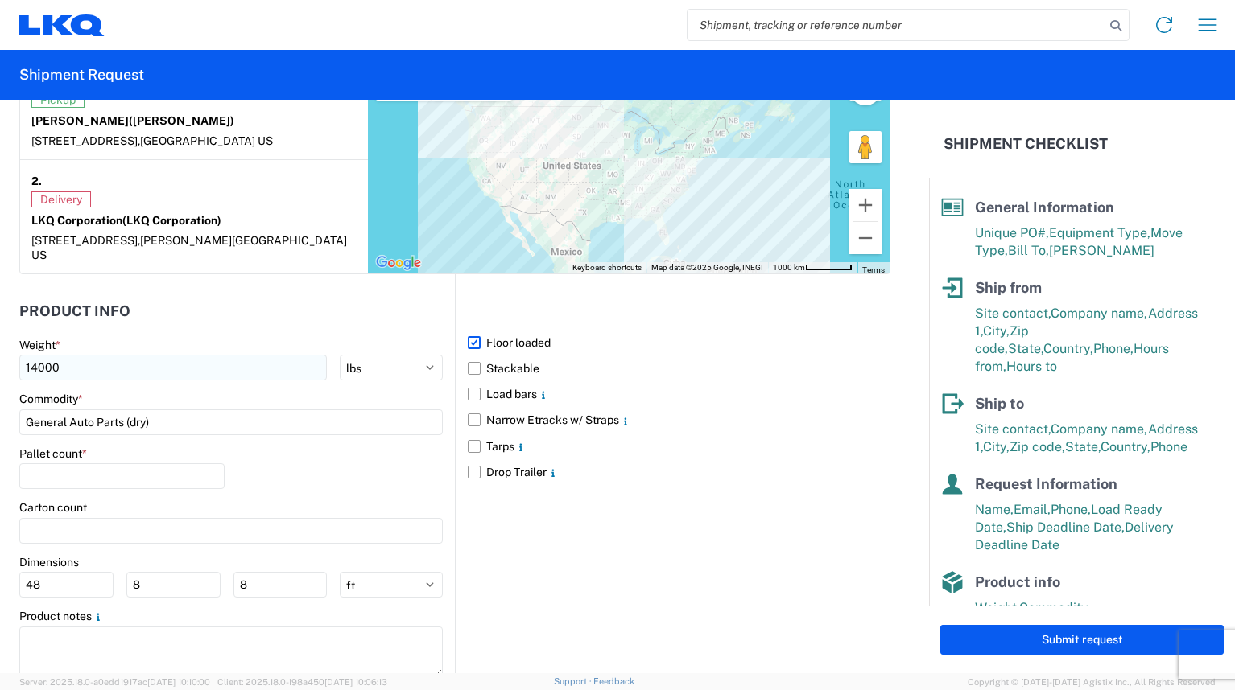
scroll to position [1356, 0]
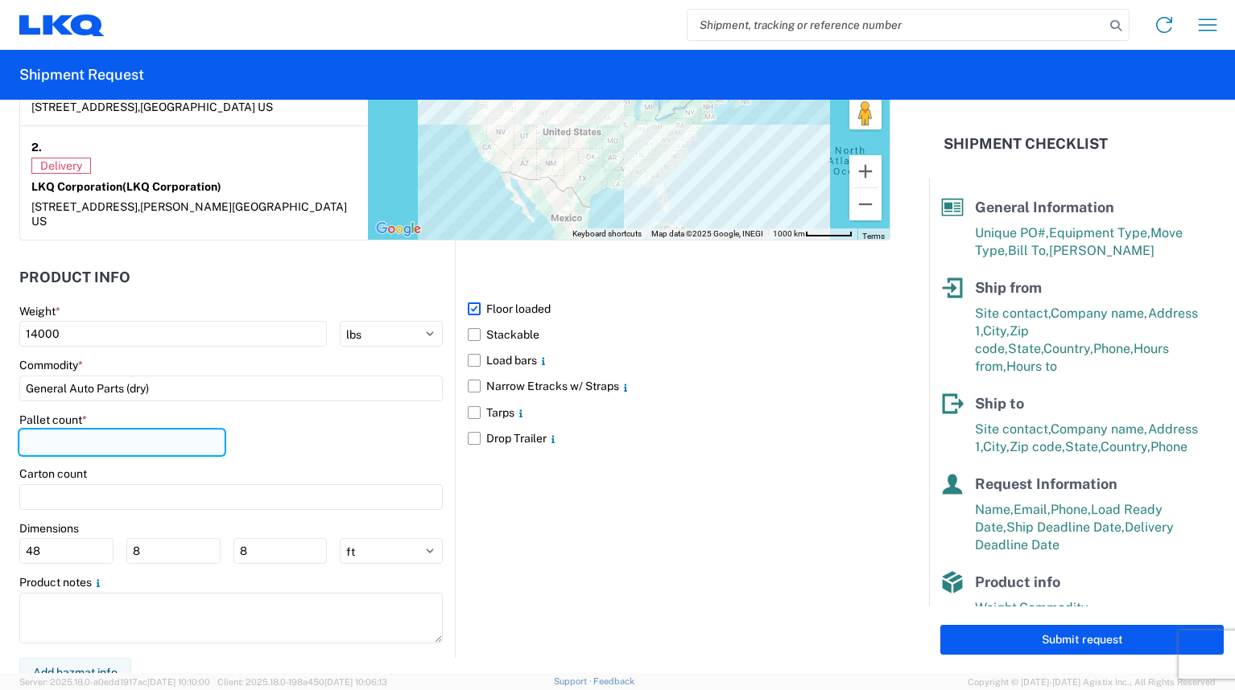
click at [196, 439] on input "number" at bounding box center [121, 443] width 205 height 26
type input "22"
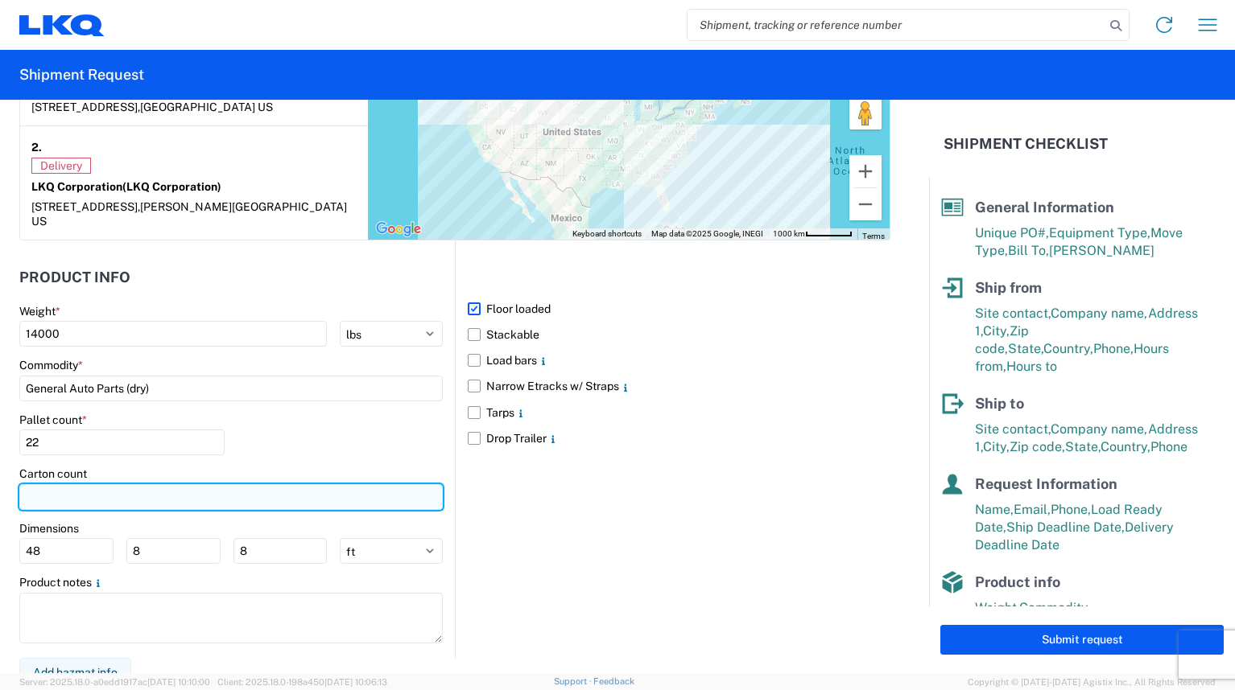
click at [213, 488] on input "number" at bounding box center [230, 497] width 423 height 26
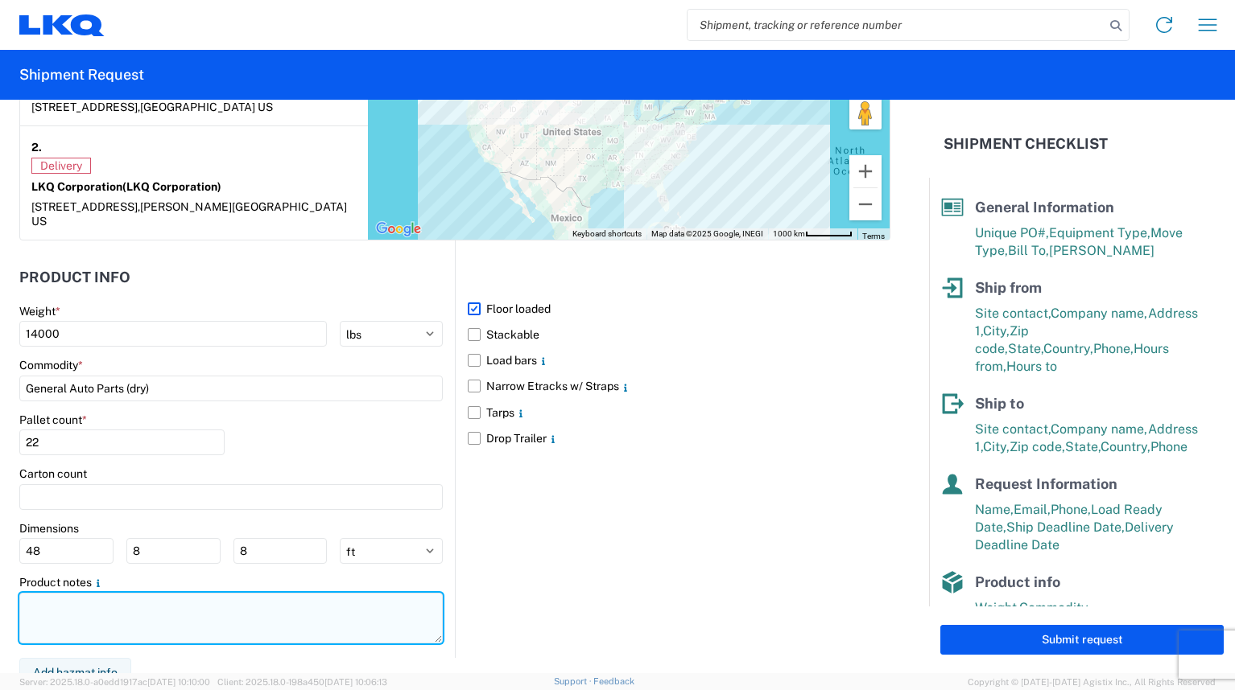
click at [286, 593] on textarea at bounding box center [230, 618] width 423 height 51
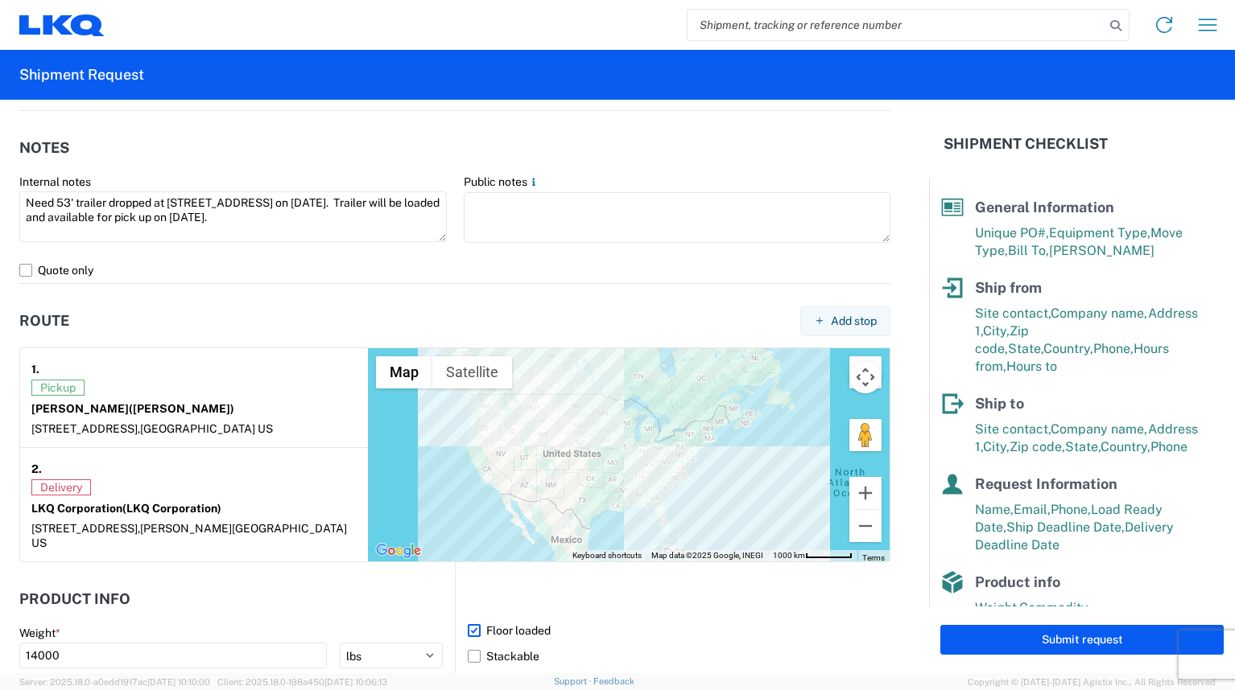
scroll to position [873, 0]
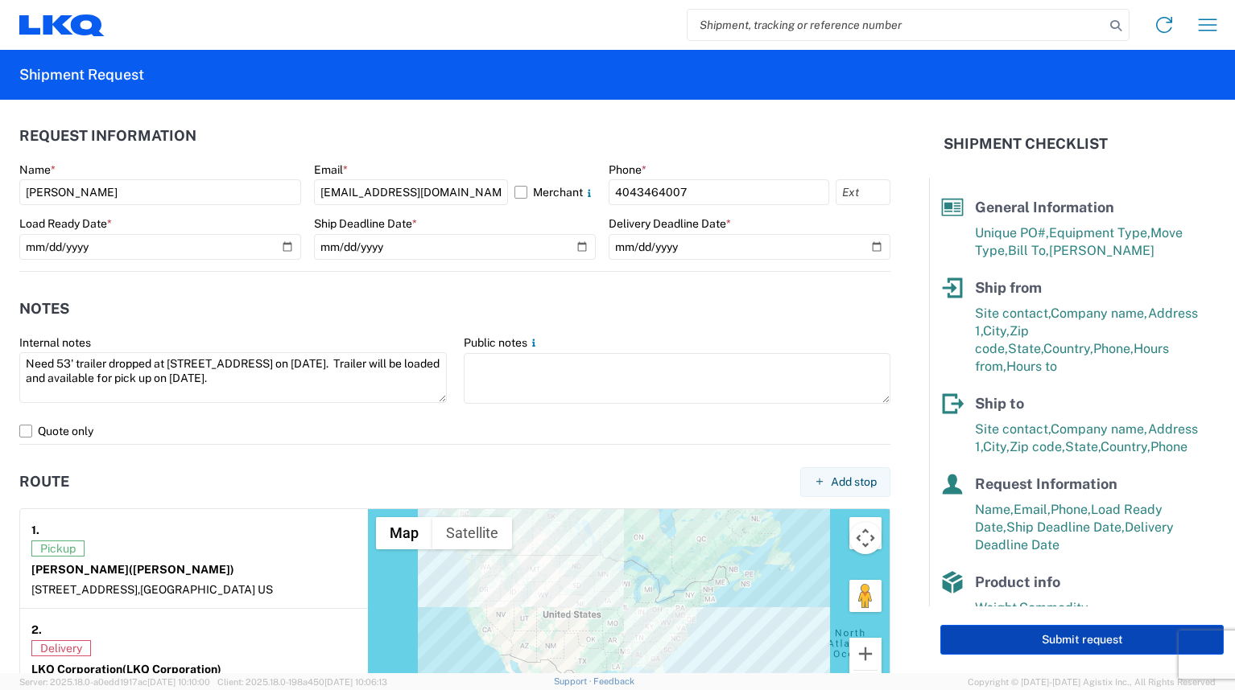
click at [1000, 643] on button "Submit request" at bounding box center [1081, 640] width 283 height 30
select select "US"
